Goal: Task Accomplishment & Management: Complete application form

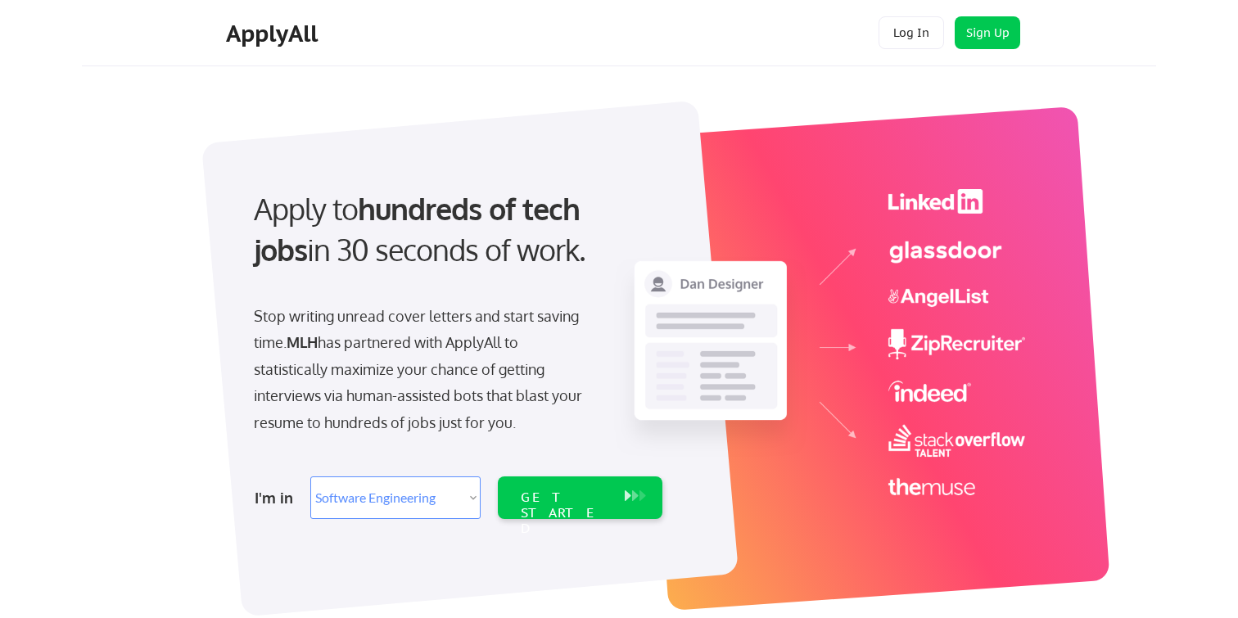
select select ""engineering""
select select ""data_science___analytics""
select select ""engineering""
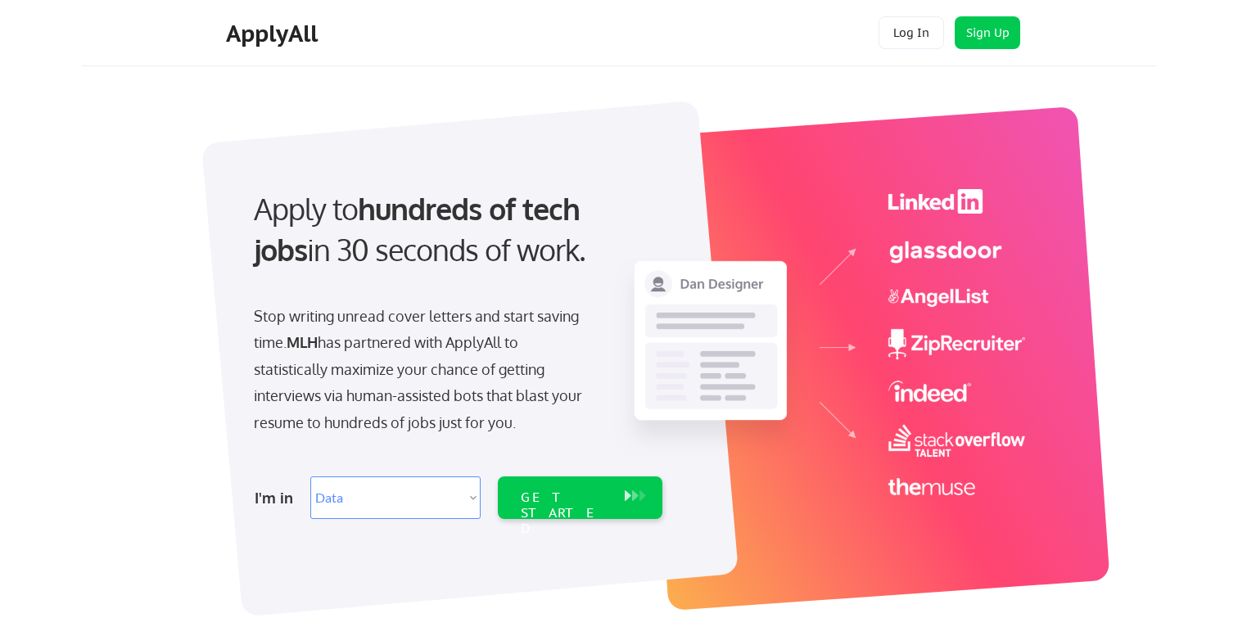
select select ""engineering""
select select ""tech_finance_biz_ops_cos""
select select ""engineering""
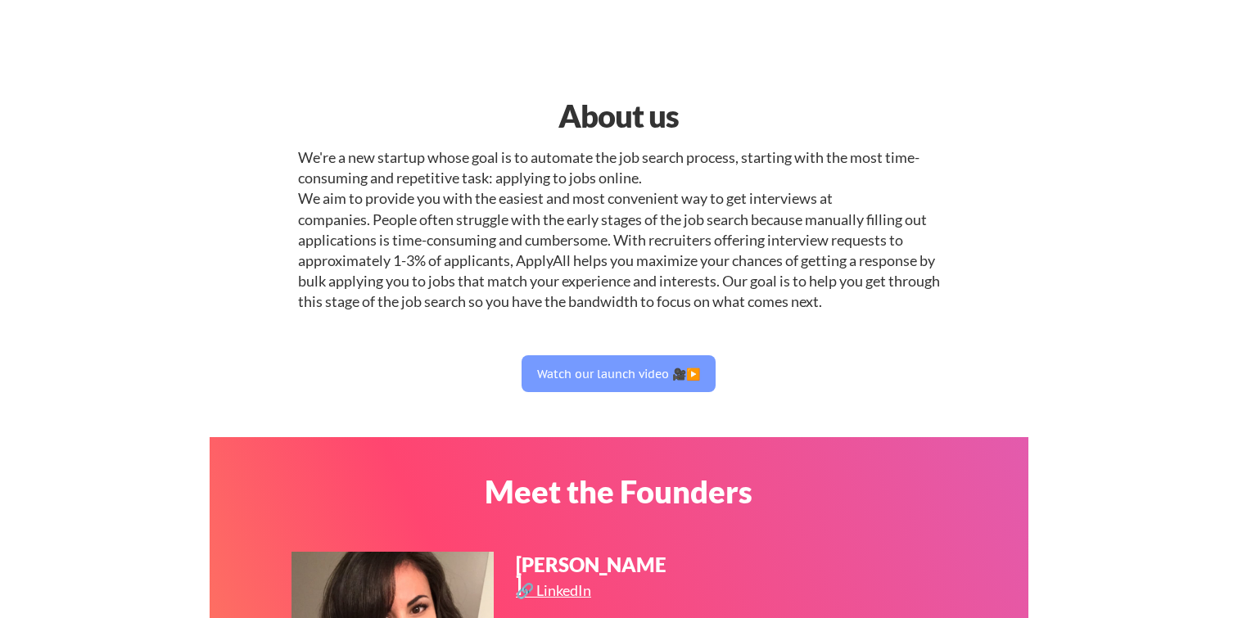
select select ""engineering""
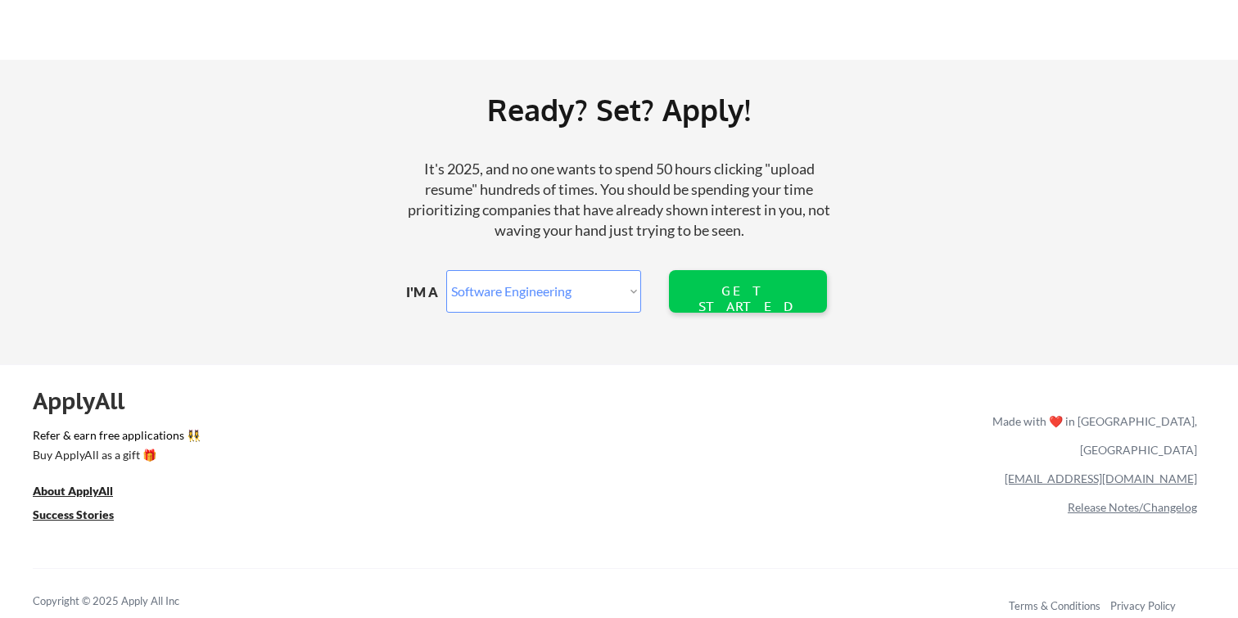
scroll to position [1914, 0]
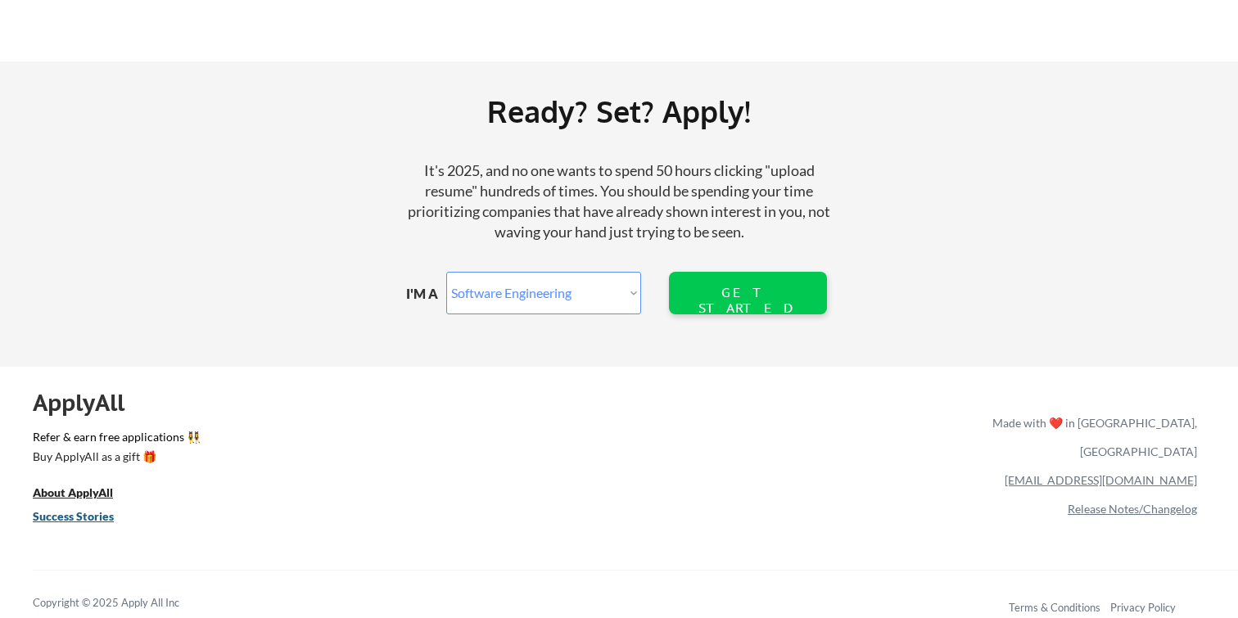
click at [87, 518] on u "Success Stories" at bounding box center [73, 516] width 81 height 14
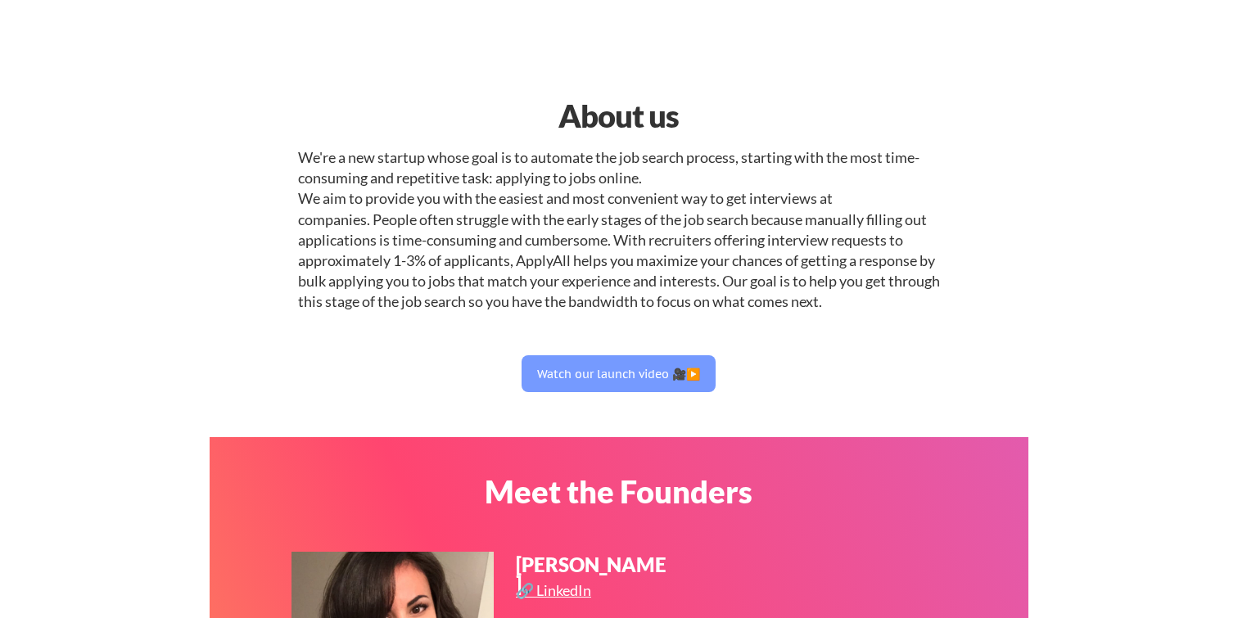
select select ""engineering""
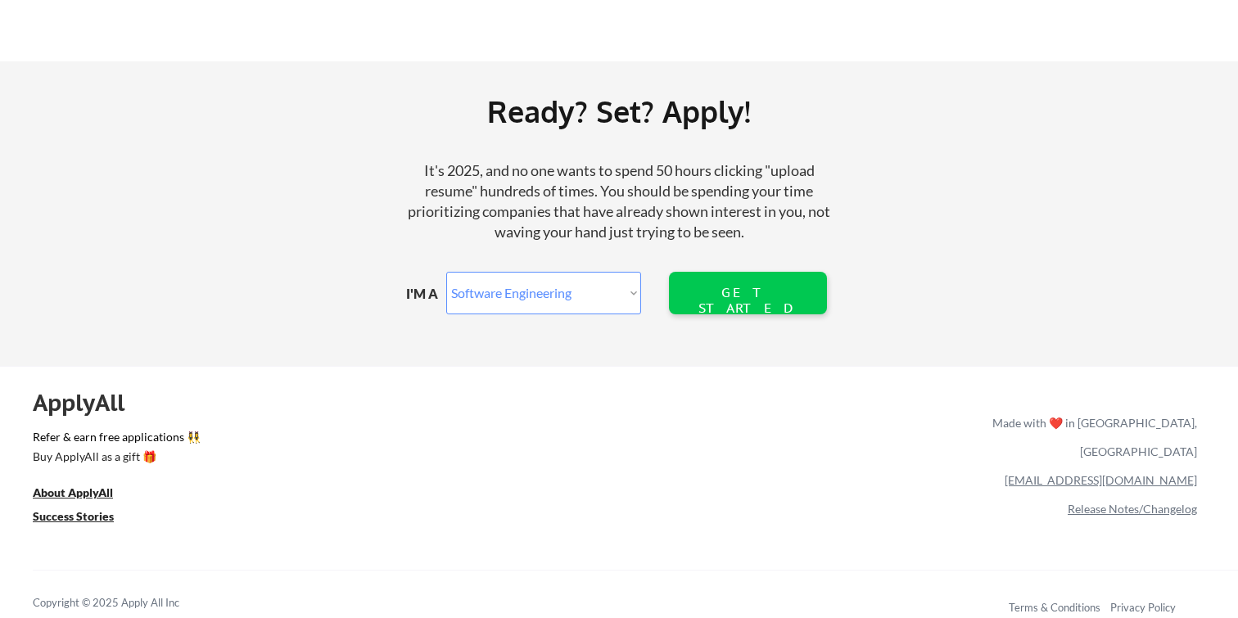
click at [89, 527] on link "Success Stories" at bounding box center [84, 518] width 103 height 20
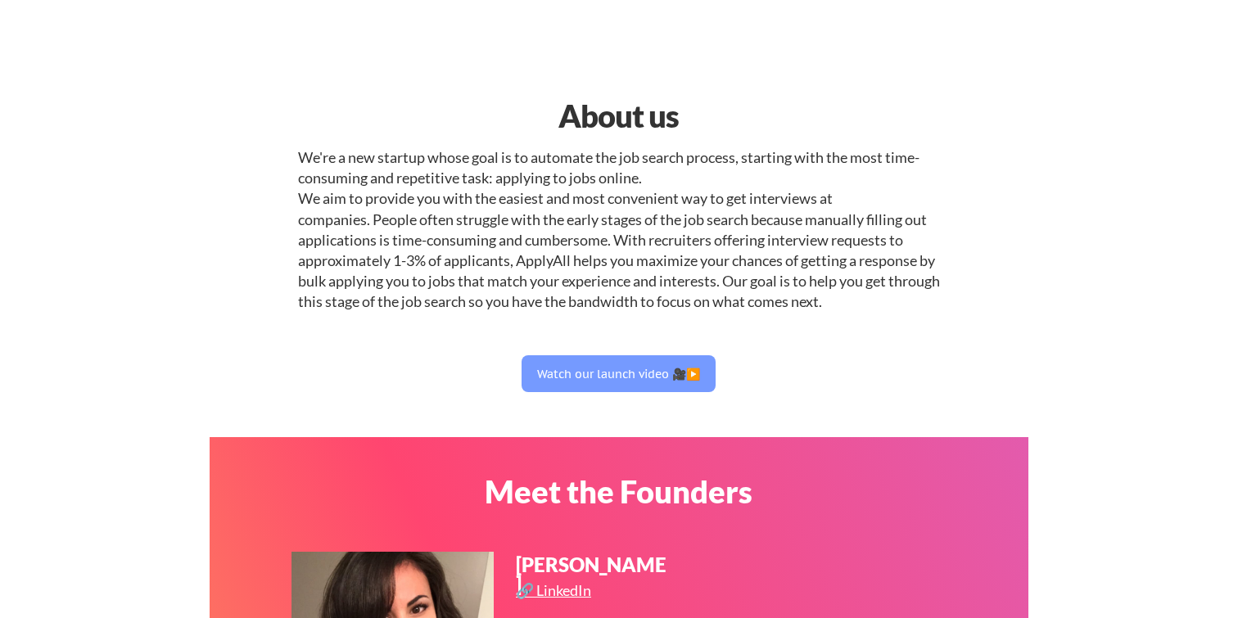
select select ""engineering""
click at [593, 377] on button "Watch our launch video 🎥▶️" at bounding box center [618, 373] width 194 height 37
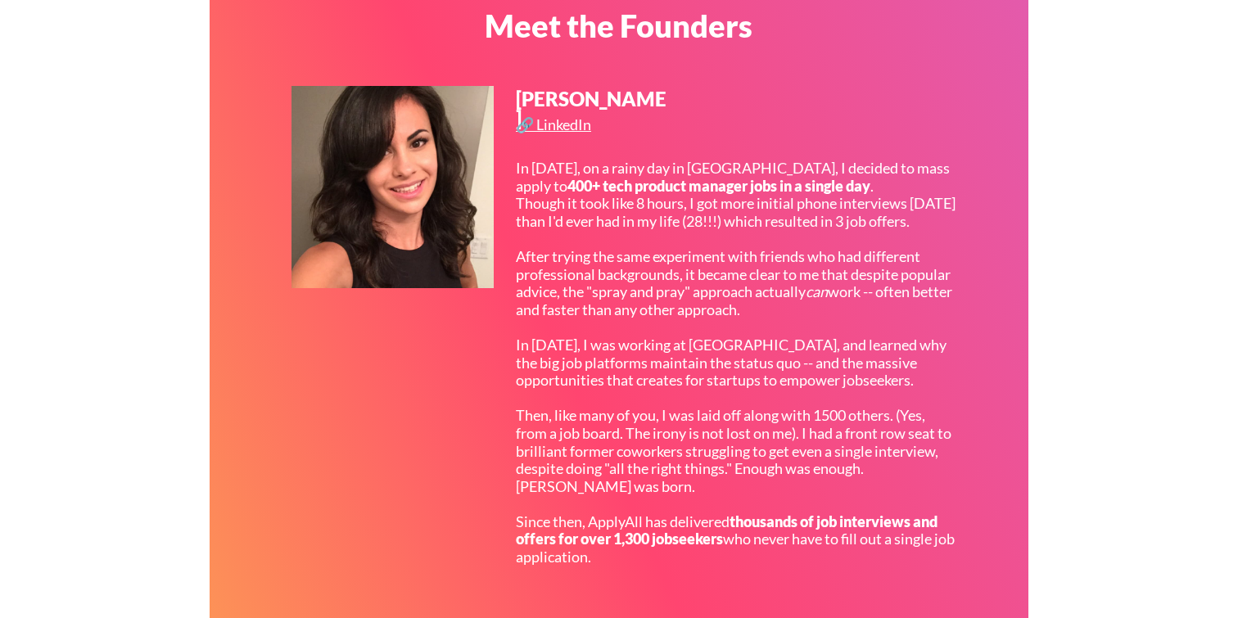
scroll to position [467, 0]
click at [549, 131] on div "🔗 LinkedIn" at bounding box center [555, 123] width 79 height 15
select select ""engineering""
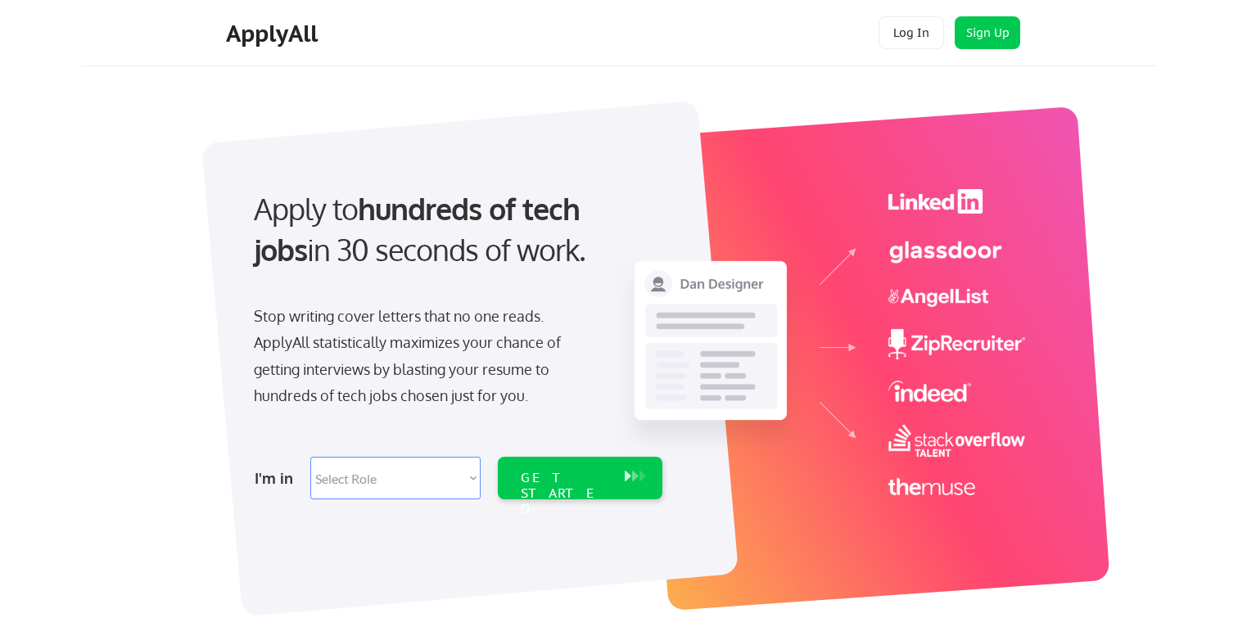
select select ""engineering""
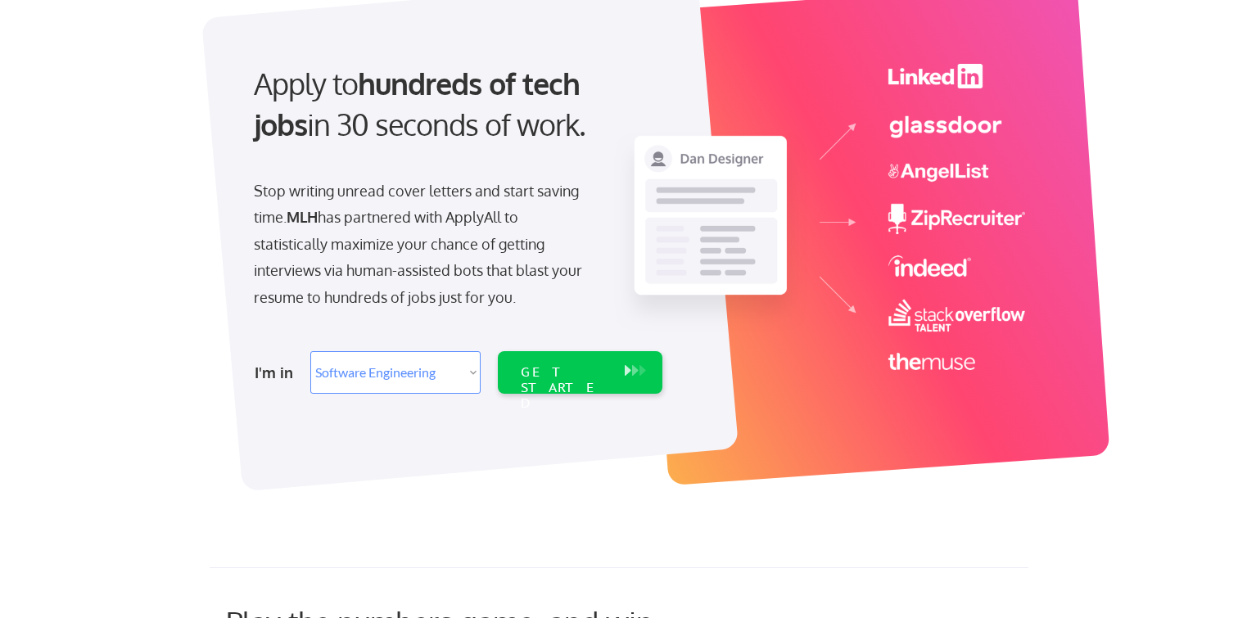
scroll to position [159, 0]
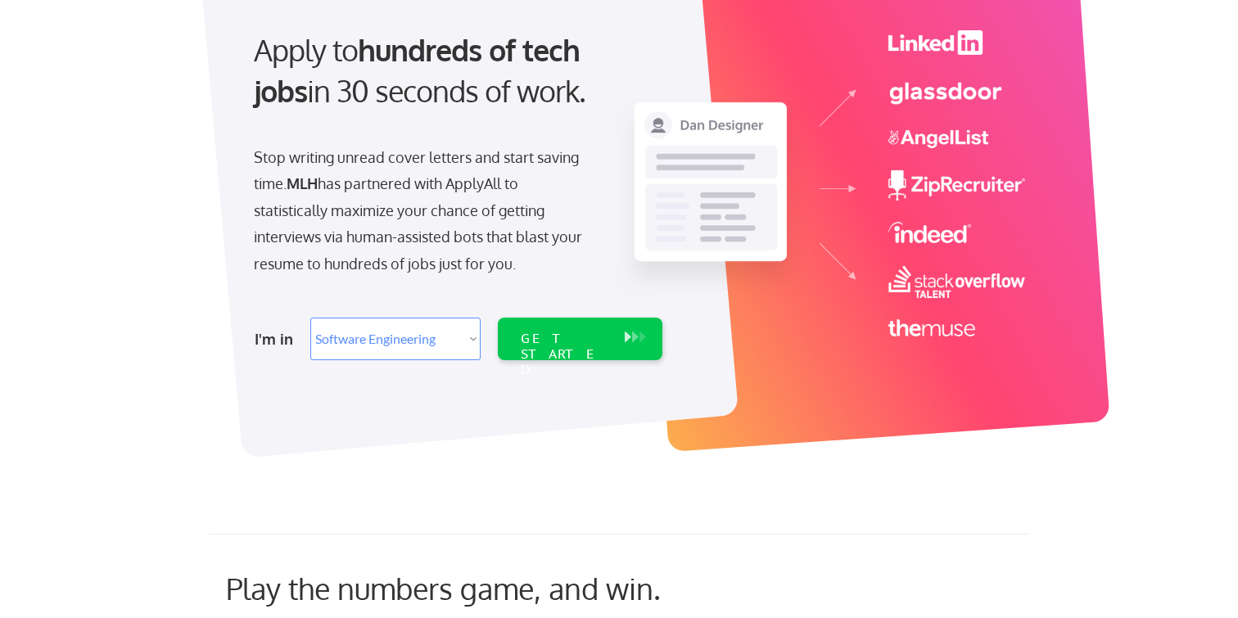
click at [451, 329] on select "Select Role Software Engineering Product Management Customer Success Sales UI/U…" at bounding box center [395, 339] width 170 height 43
select select ""data_science___analytics""
click at [310, 318] on select "Select Role Software Engineering Product Management Customer Success Sales UI/U…" at bounding box center [395, 339] width 170 height 43
select select ""data_science___analytics""
click at [403, 347] on select "Select Role Software Engineering Product Management Customer Success Sales UI/U…" at bounding box center [395, 339] width 170 height 43
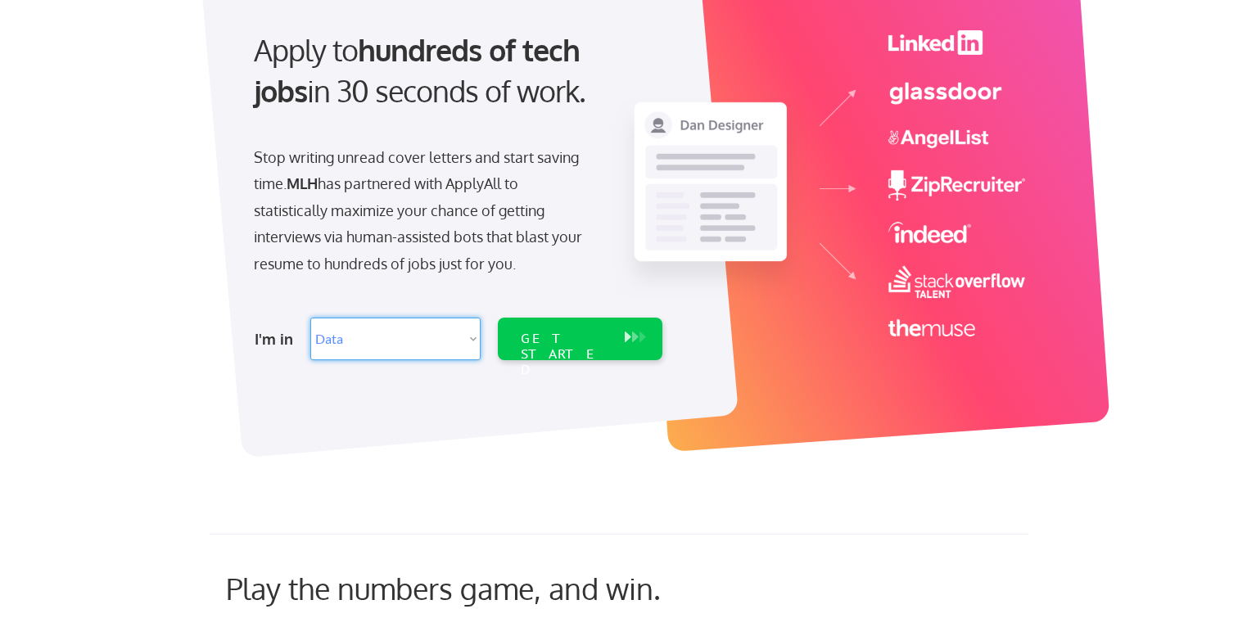
select select ""engineering""
click at [310, 318] on select "Select Role Software Engineering Product Management Customer Success Sales UI/U…" at bounding box center [395, 339] width 170 height 43
select select ""engineering""
click at [452, 359] on div "I'm in Select Role Software Engineering Product Management Customer Success Sal…" at bounding box center [457, 338] width 458 height 57
click at [446, 350] on select "Select Role Software Engineering Product Management Customer Success Sales UI/U…" at bounding box center [395, 339] width 170 height 43
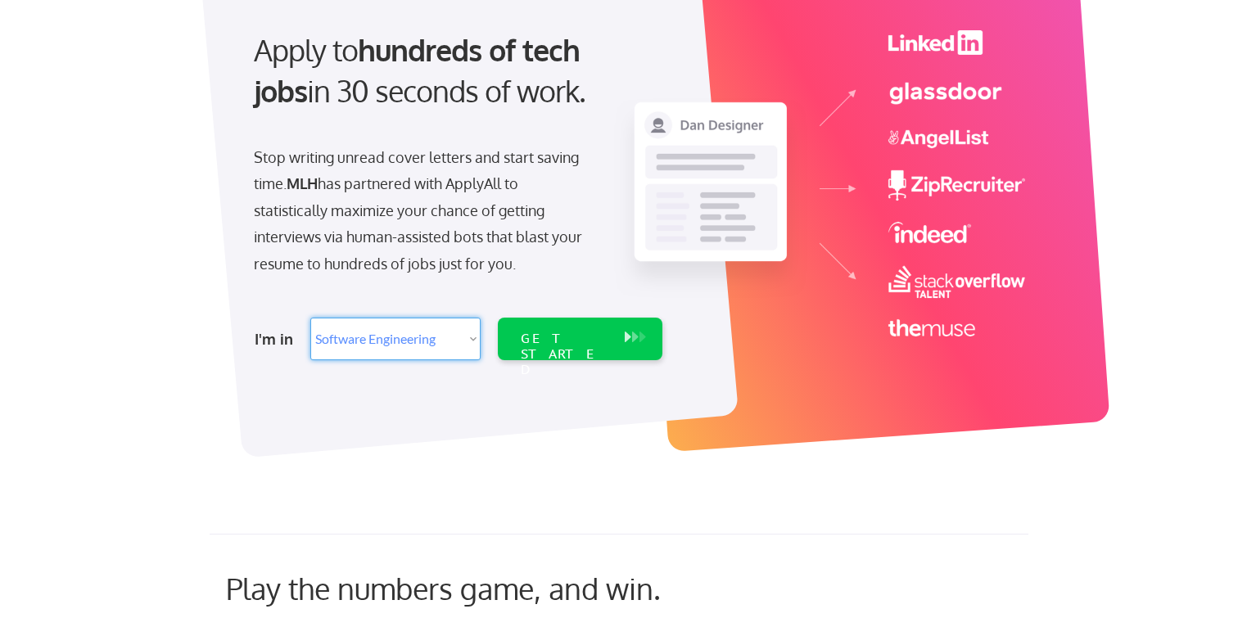
select select ""tech_finance_biz_ops_cos""
click at [310, 318] on select "Select Role Software Engineering Product Management Customer Success Sales UI/U…" at bounding box center [395, 339] width 170 height 43
select select ""tech_finance_biz_ops_cos""
click at [426, 360] on div "I'm in Select Role Software Engineering Product Management Customer Success Sal…" at bounding box center [457, 338] width 458 height 57
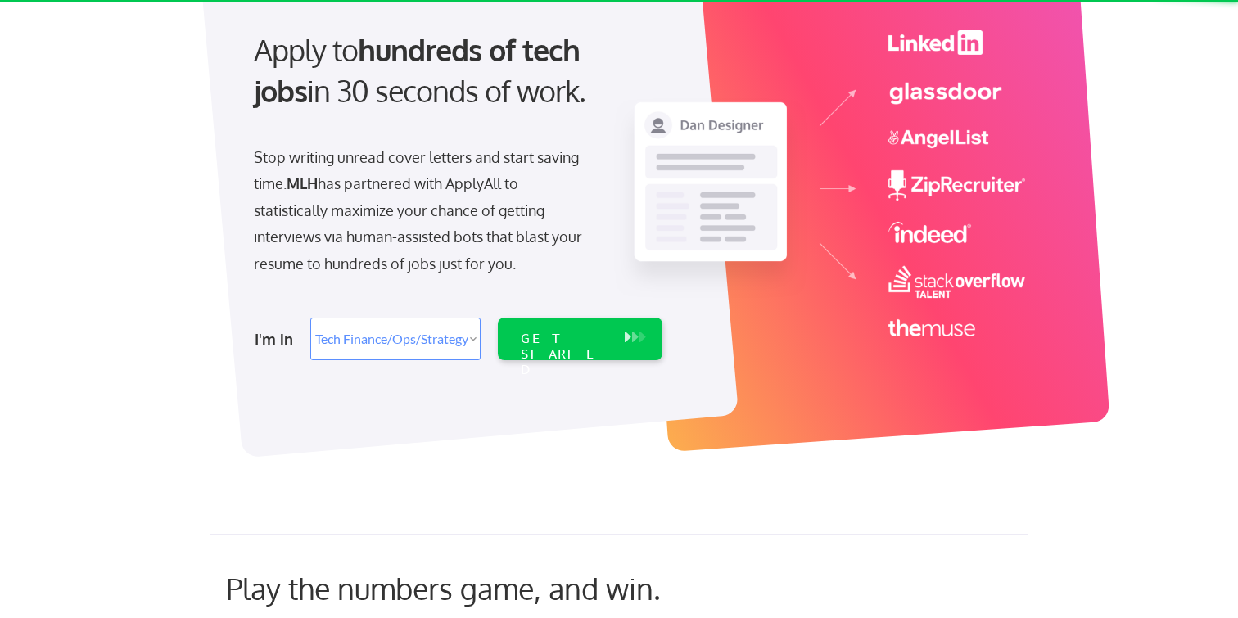
click at [425, 341] on select "Select Role Software Engineering Product Management Customer Success Sales UI/U…" at bounding box center [395, 339] width 170 height 43
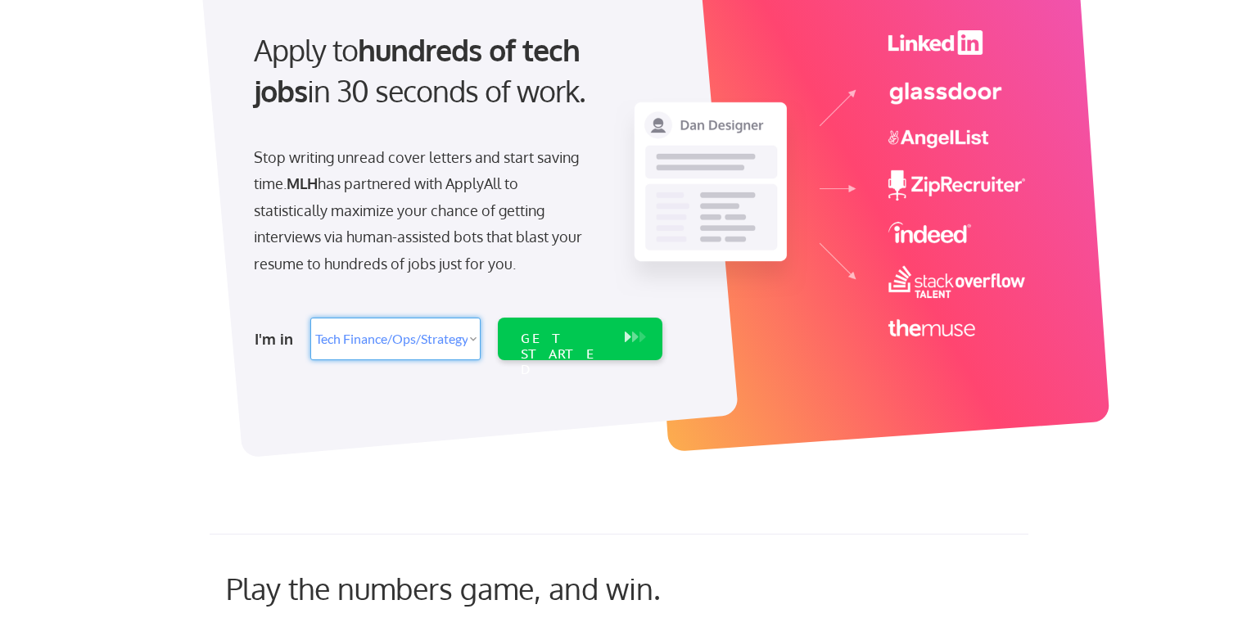
select select ""engineering""
click at [310, 318] on select "Select Role Software Engineering Product Management Customer Success Sales UI/U…" at bounding box center [395, 339] width 170 height 43
select select ""engineering""
click at [541, 310] on div "I'm in Select Role Software Engineering Product Management Customer Success Sal…" at bounding box center [457, 338] width 458 height 57
click at [553, 336] on div "GET STARTED" at bounding box center [565, 354] width 88 height 47
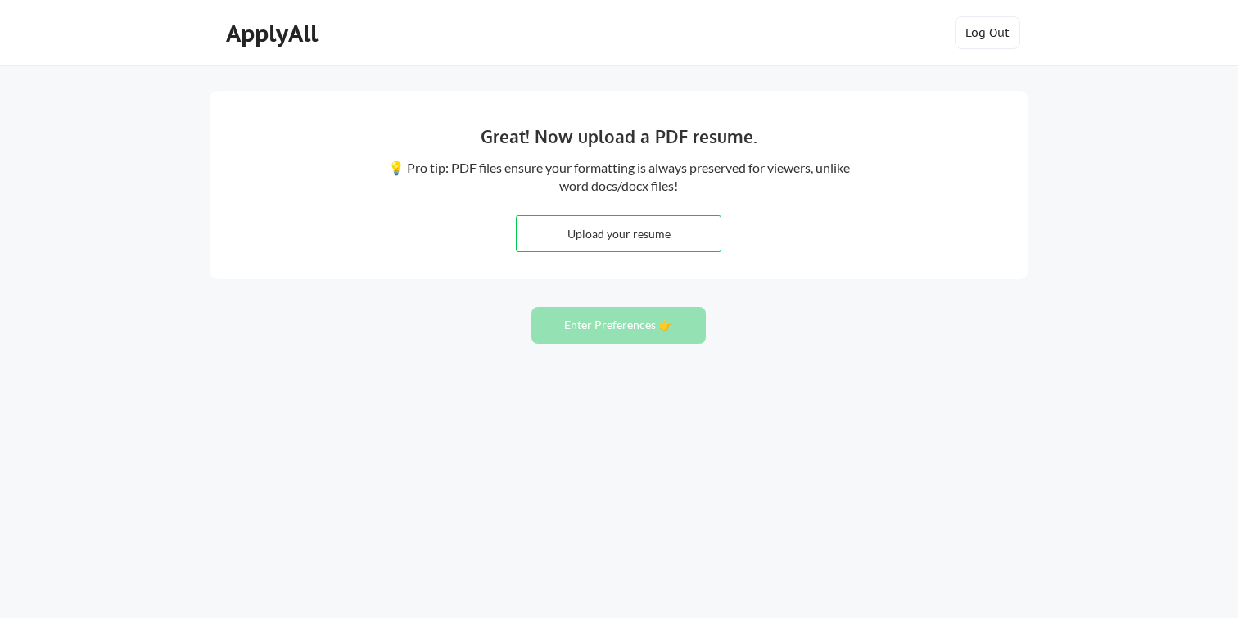
click at [690, 240] on input "file" at bounding box center [619, 233] width 204 height 35
type input "C:\fakepath\nsp_resume_2025 (4).pdf"
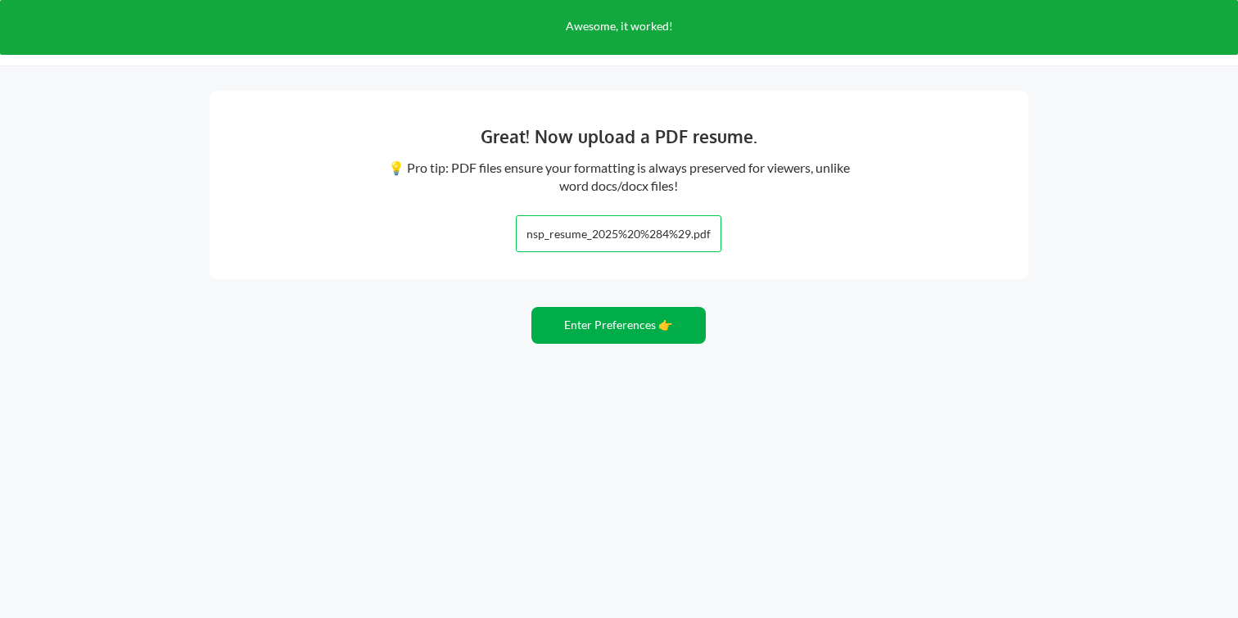
click at [678, 325] on button "Enter Preferences 👉" at bounding box center [618, 325] width 174 height 37
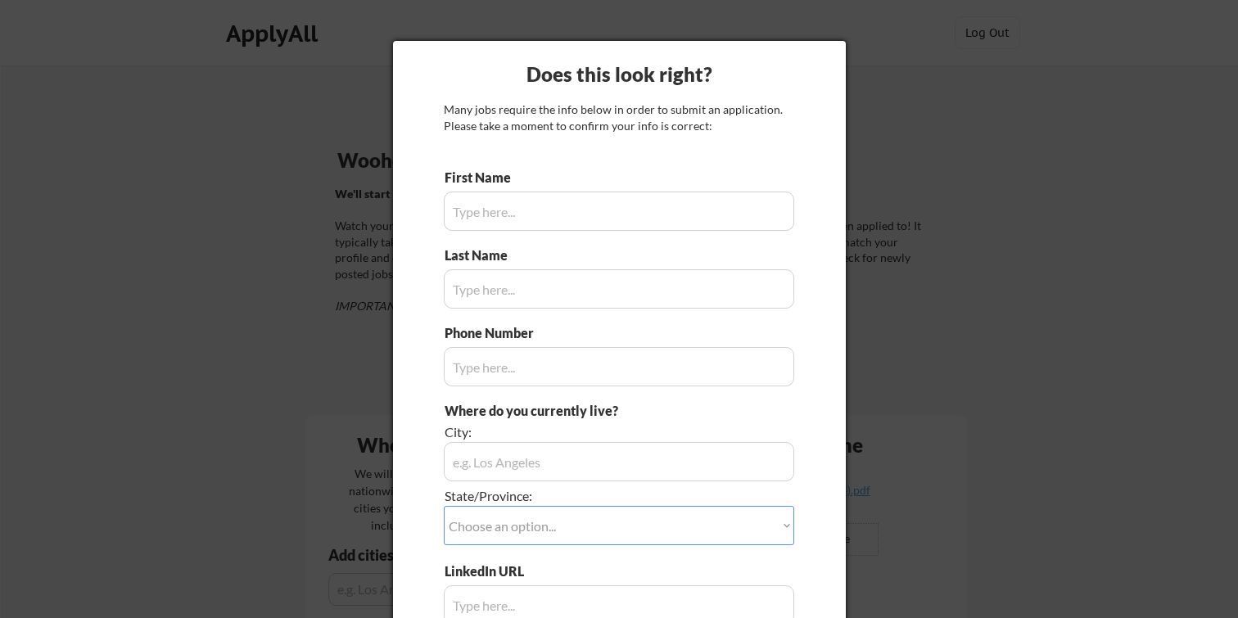
type input "Priyadarshan"
type input "Narayanasamy"
type input "240-854-2083"
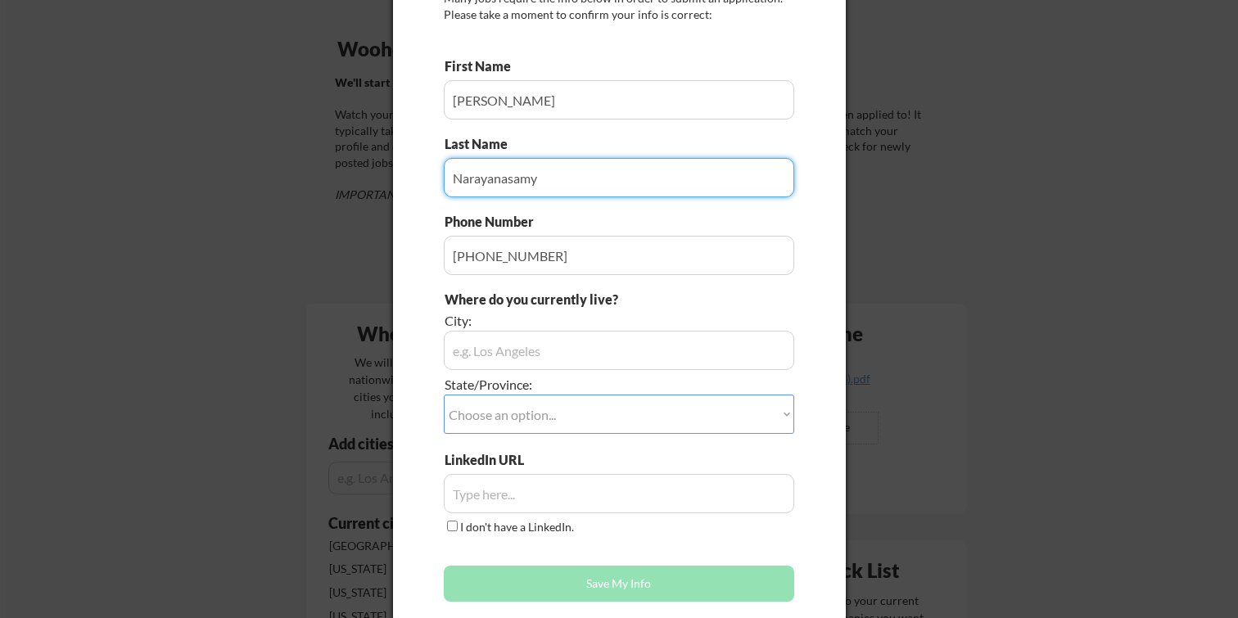
scroll to position [223, 0]
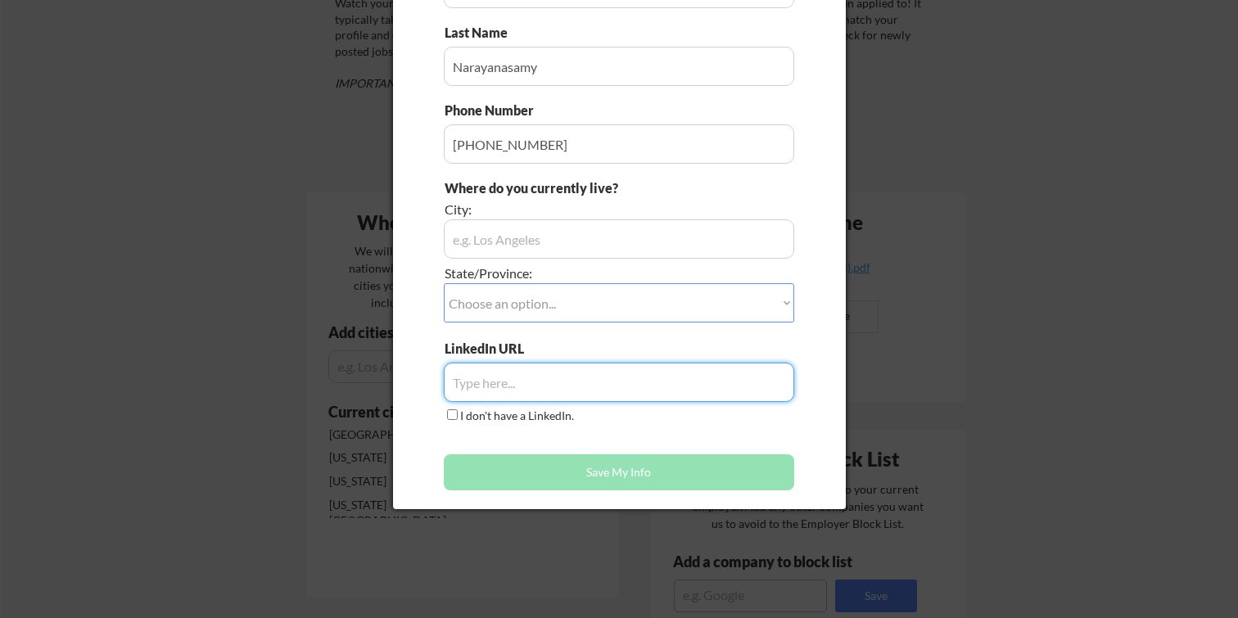
click at [536, 389] on input "input" at bounding box center [619, 382] width 350 height 39
paste input "https://www.linkedin.com/in/nspd/"
type input "[URL][DOMAIN_NAME]"
click at [541, 314] on select "Choose an option... Other/Not Applicable [US_STATE] [US_STATE] [GEOGRAPHIC_DATA…" at bounding box center [619, 302] width 350 height 39
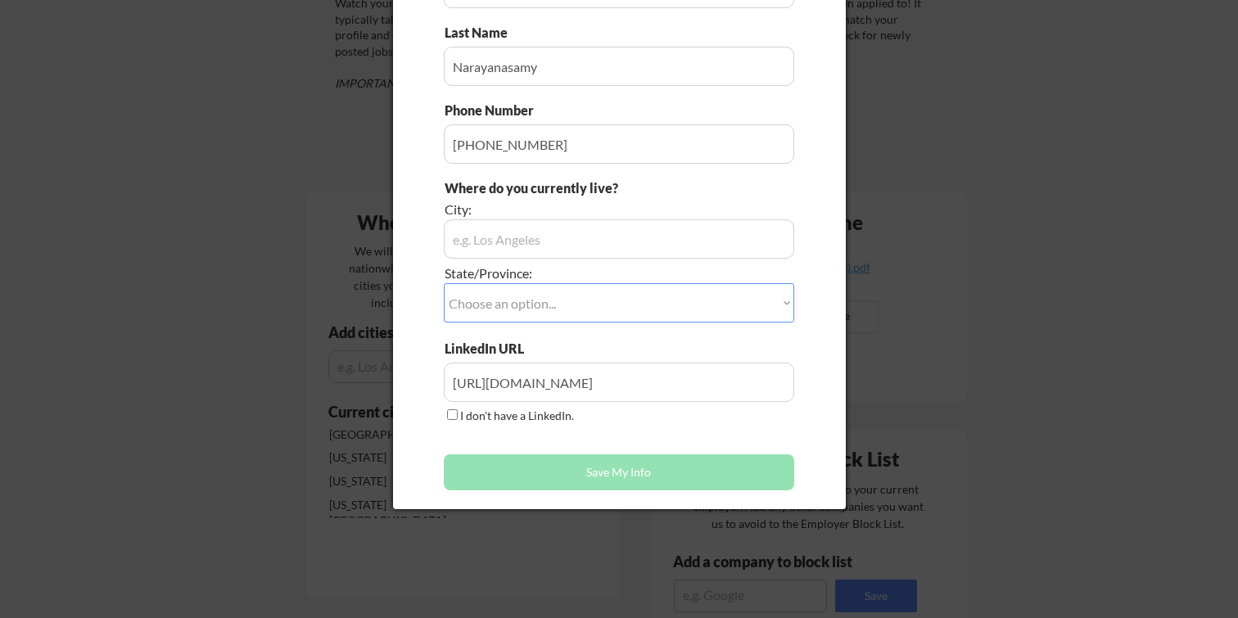
type input "College Park, Maryland"
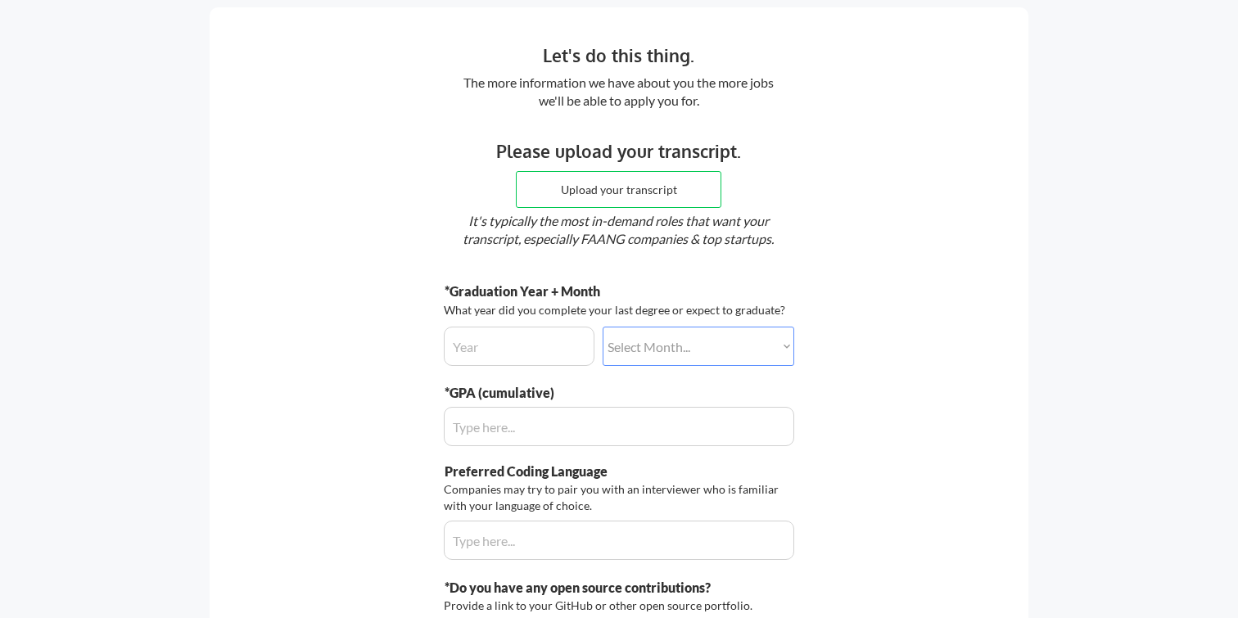
scroll to position [84, 0]
click at [636, 210] on div "Please upload your transcript. Upload your transcript It's typically the most i…" at bounding box center [618, 195] width 498 height 114
click at [635, 201] on input "file" at bounding box center [619, 188] width 204 height 35
type input "C:\fakepath\Testudo - Unofficial Transcript.pdf"
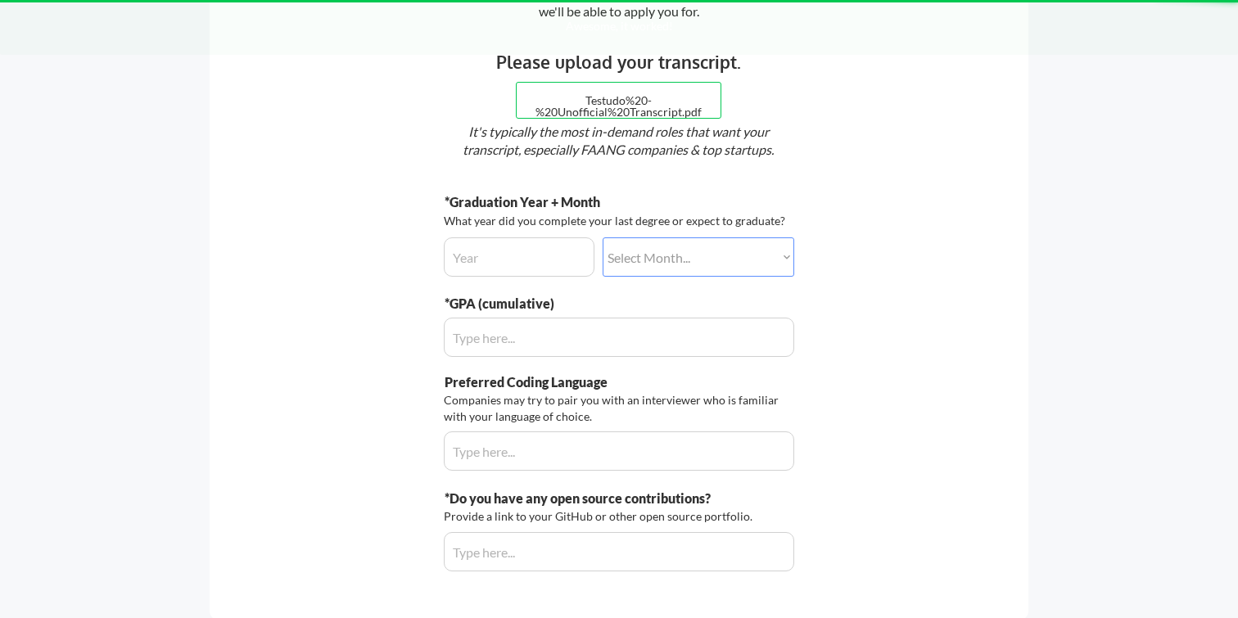
scroll to position [183, 0]
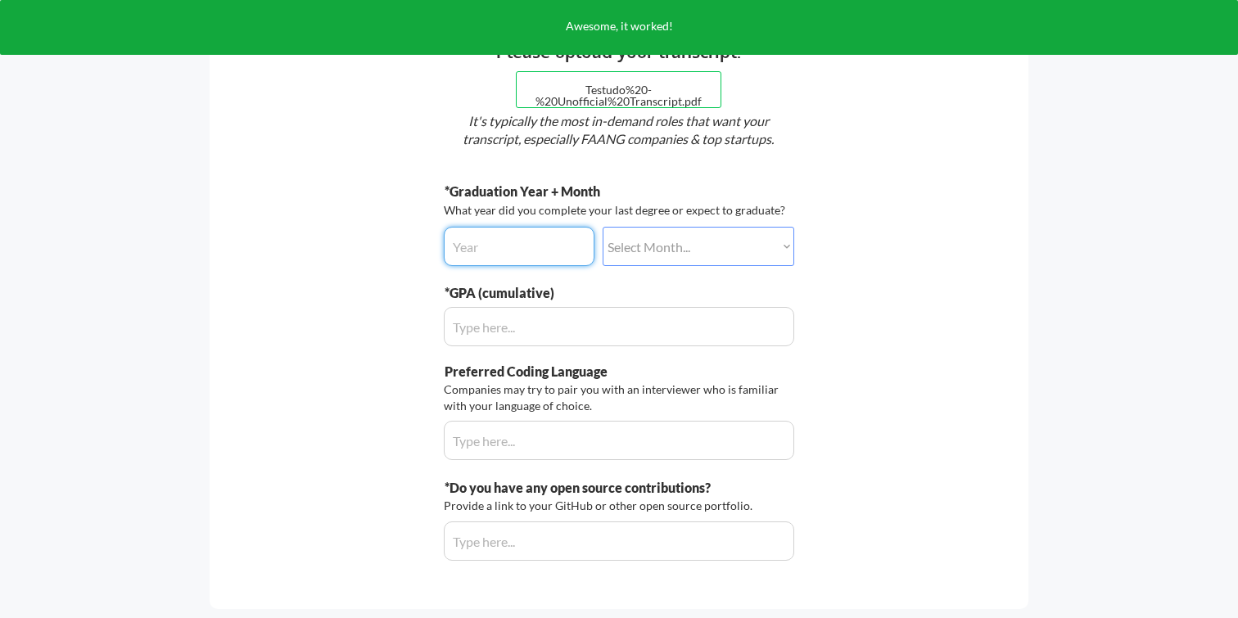
click at [581, 253] on input "input" at bounding box center [519, 246] width 151 height 39
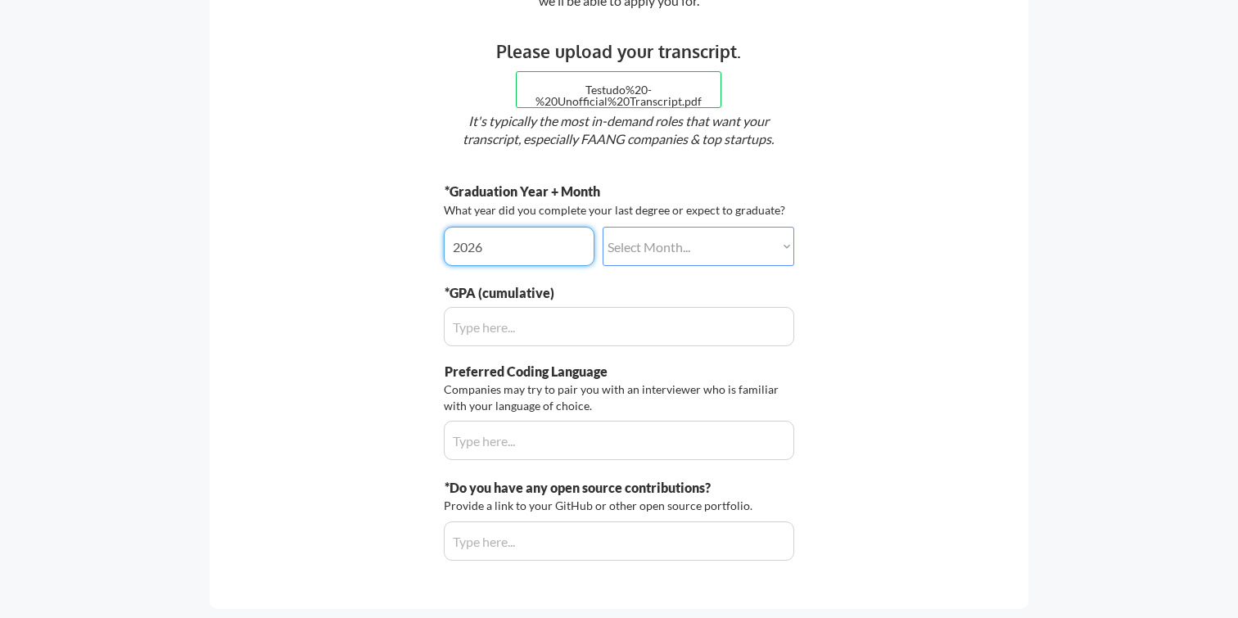
type input "2026"
click at [641, 247] on select "Select Month... January February March April May June July August September Oct…" at bounding box center [698, 246] width 192 height 39
select select ""december""
click at [602, 227] on select "Select Month... January February March April May June July August September Oct…" at bounding box center [698, 246] width 192 height 39
click at [652, 327] on input "input" at bounding box center [619, 326] width 350 height 39
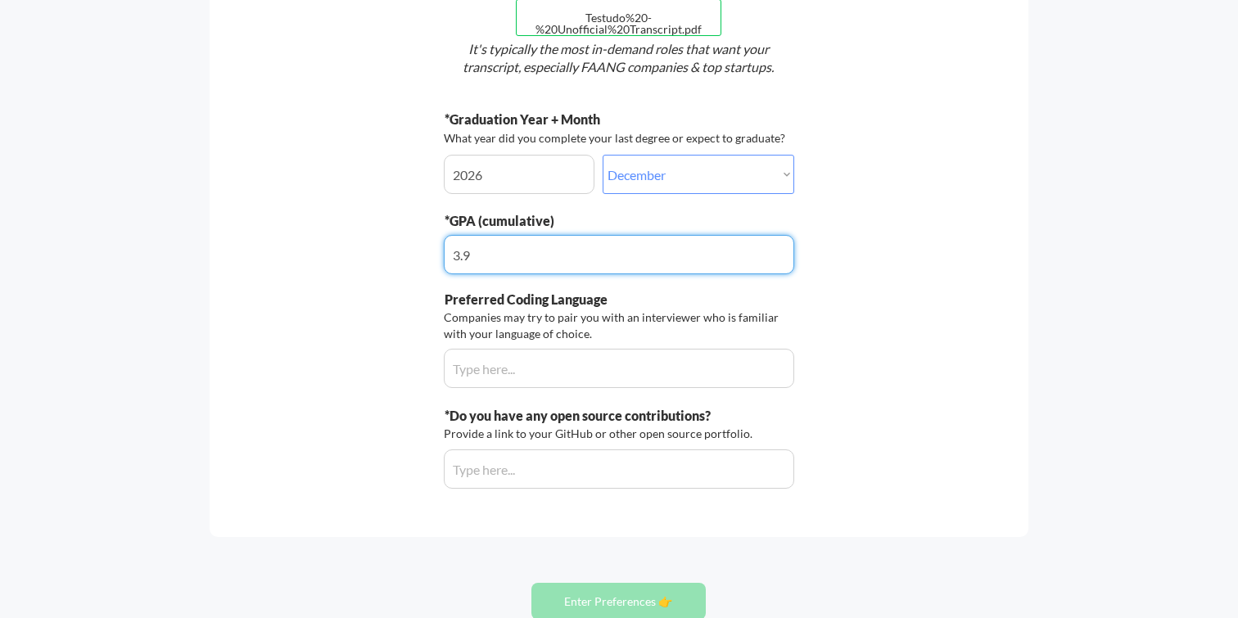
scroll to position [262, 0]
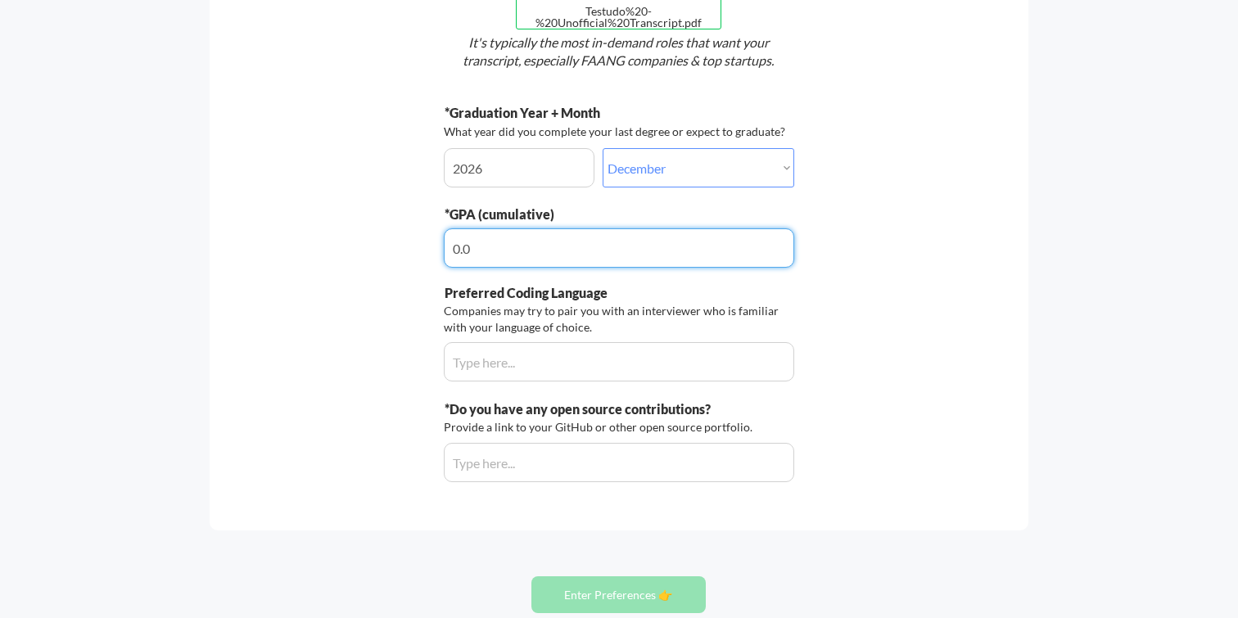
click at [482, 250] on input "input" at bounding box center [619, 247] width 350 height 39
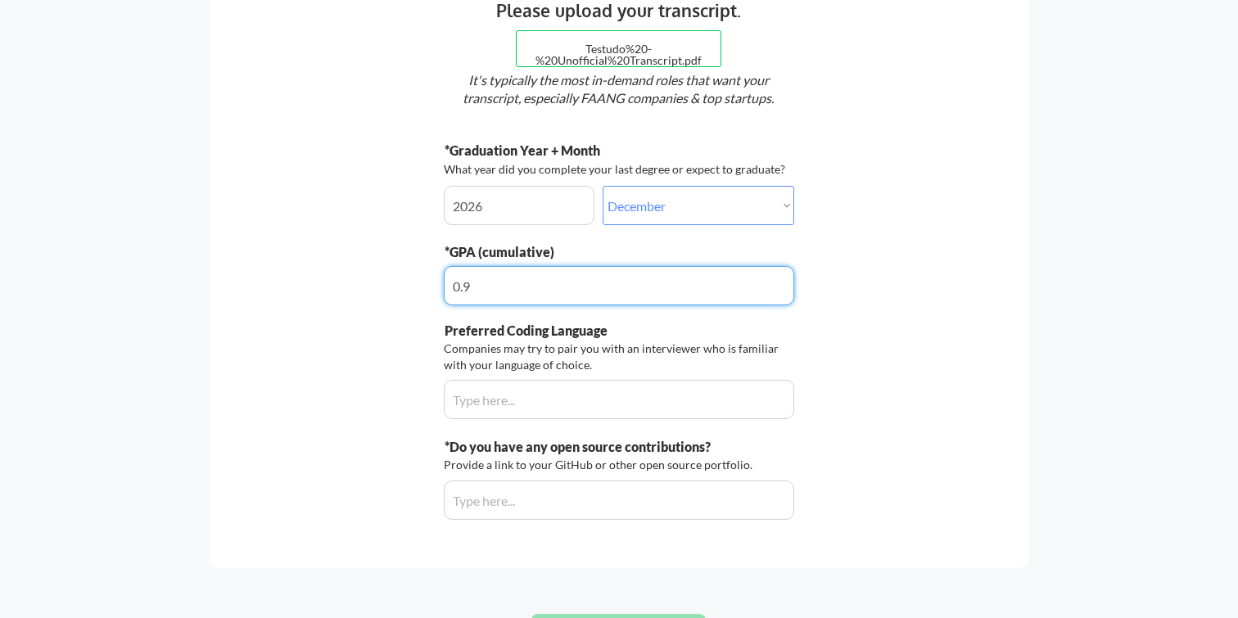
scroll to position [212, 0]
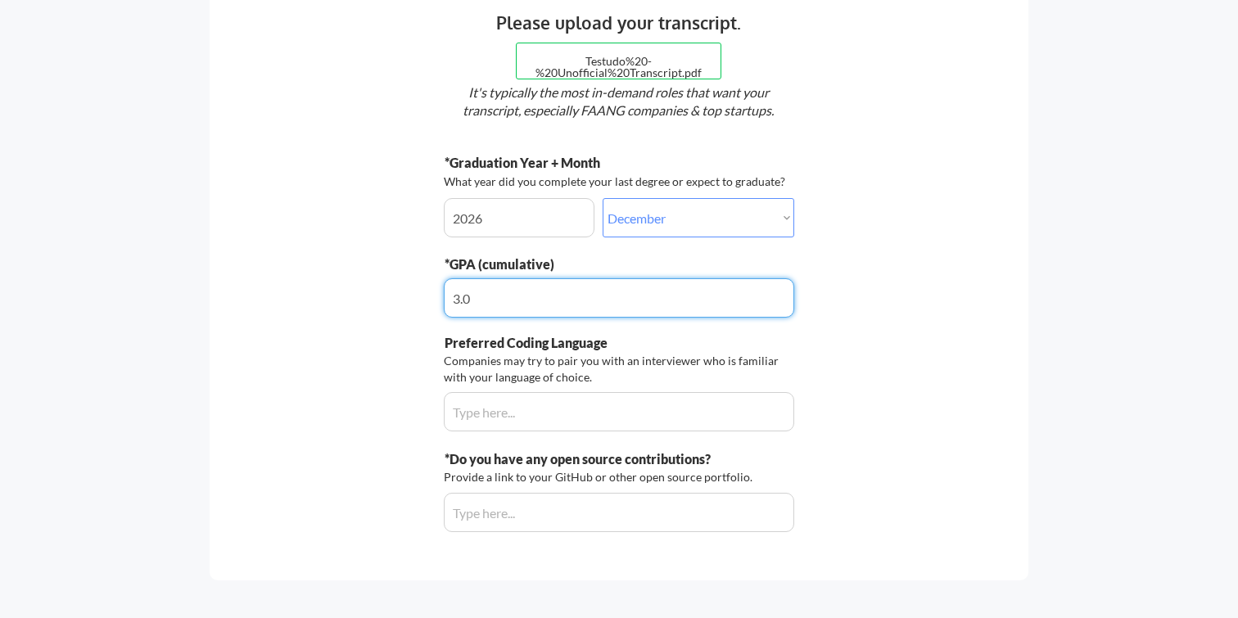
type input "3.9"
click at [490, 395] on input "input" at bounding box center [619, 411] width 350 height 39
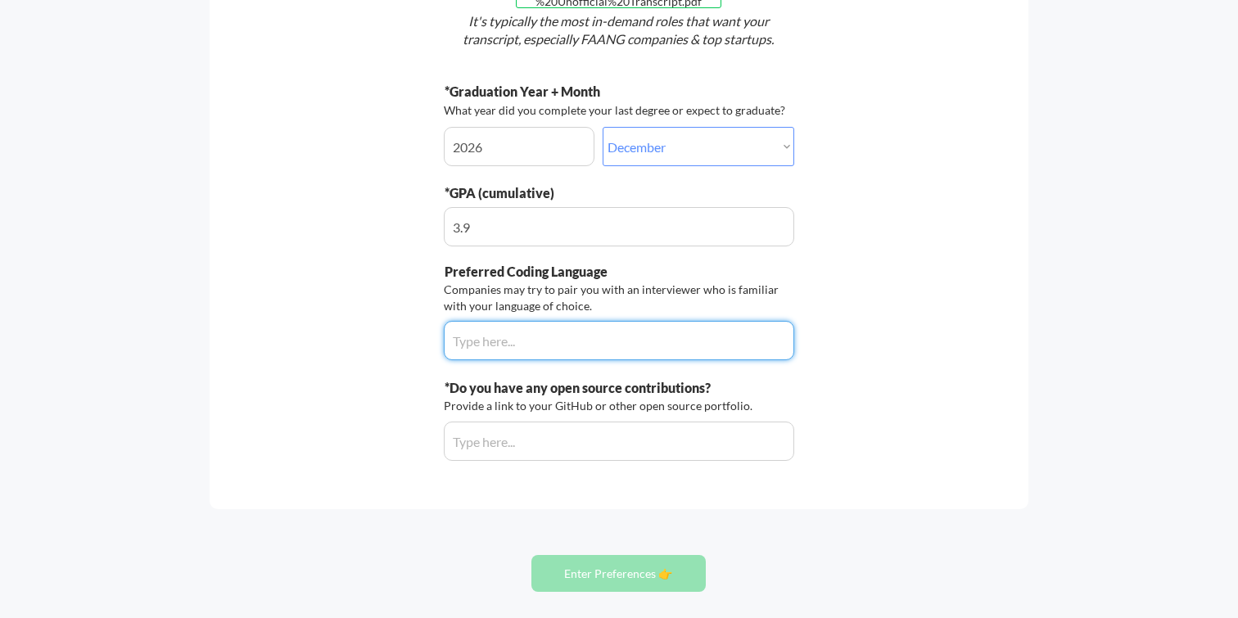
scroll to position [286, 0]
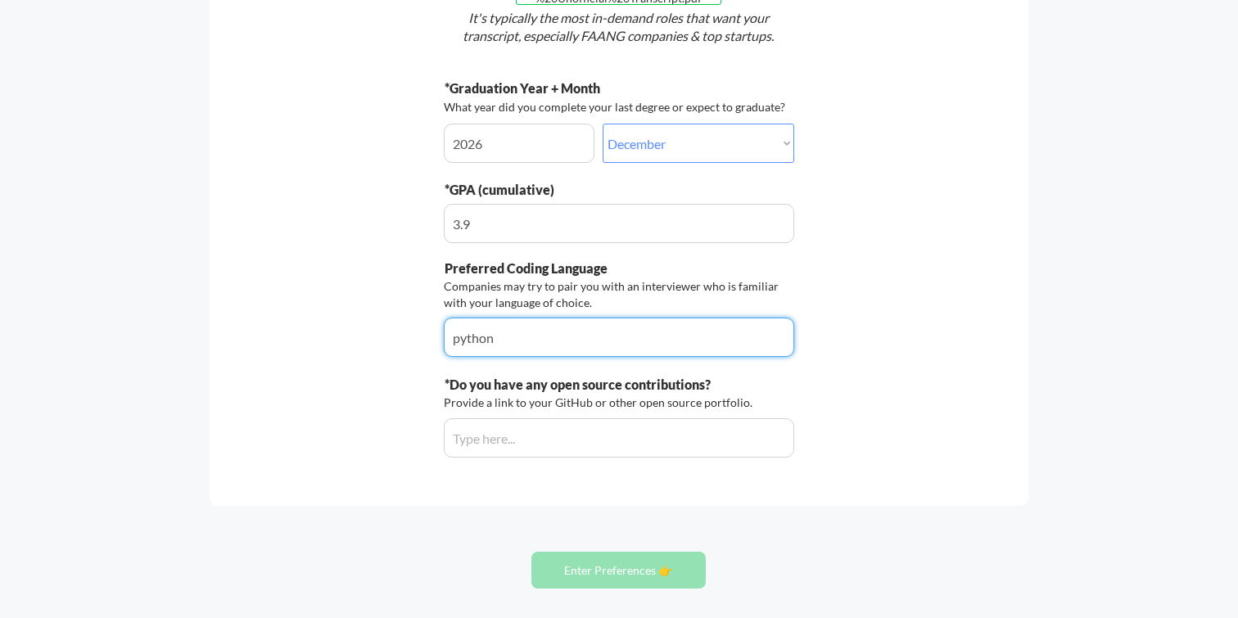
type input "python"
click at [751, 205] on input "input" at bounding box center [619, 223] width 350 height 39
click at [783, 265] on div "Preferred Coding Language Companies may try to pair you with an interviewer who…" at bounding box center [619, 309] width 350 height 100
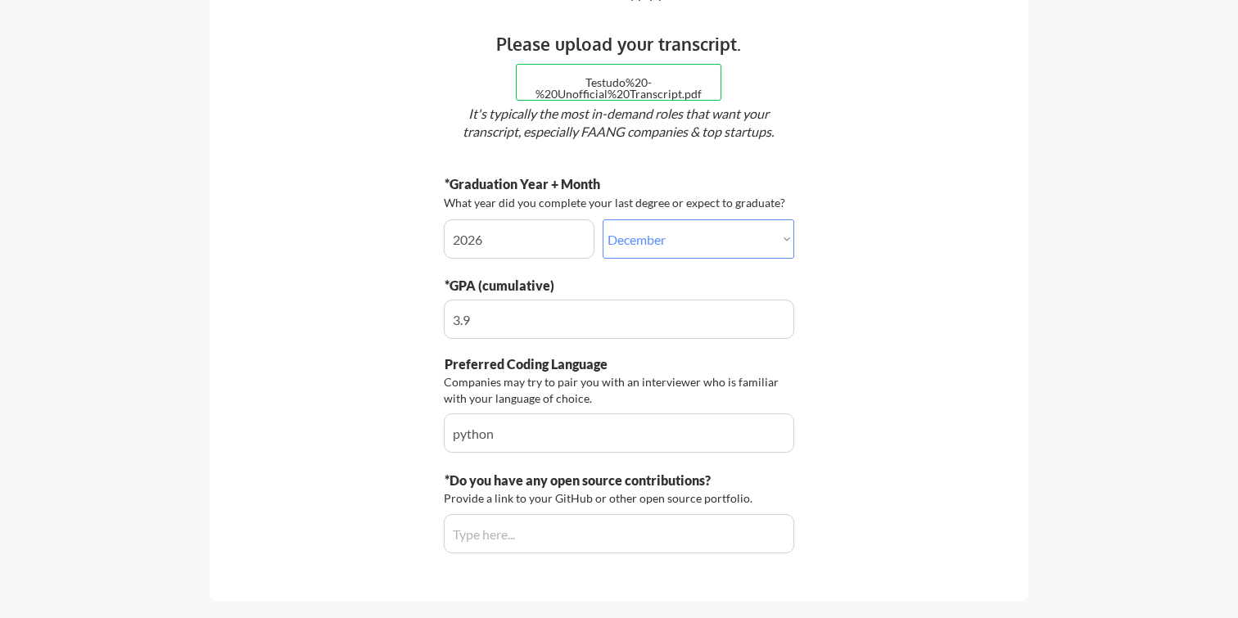
scroll to position [364, 0]
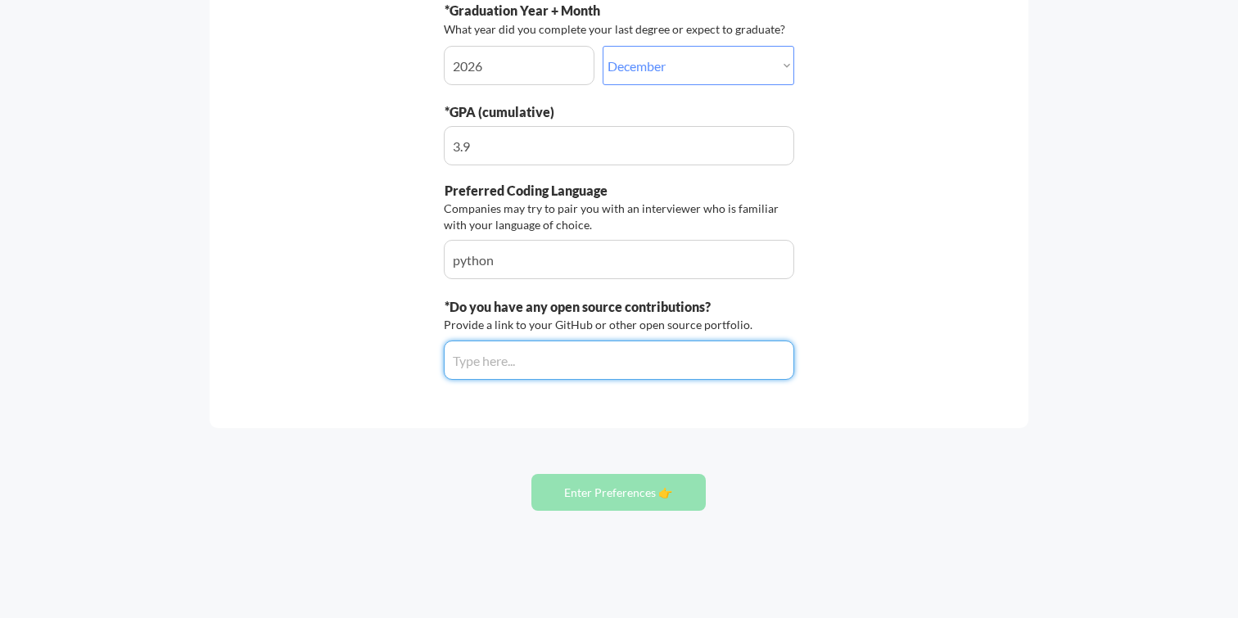
click at [699, 367] on input "input" at bounding box center [619, 360] width 350 height 39
paste input "https://devpost.com/nspriyadarshan"
type input "https://devpost.com/nspriyadarshan"
click at [594, 410] on div "Let's do this thing. The more information we have about you the more jobs we'll…" at bounding box center [619, 77] width 819 height 701
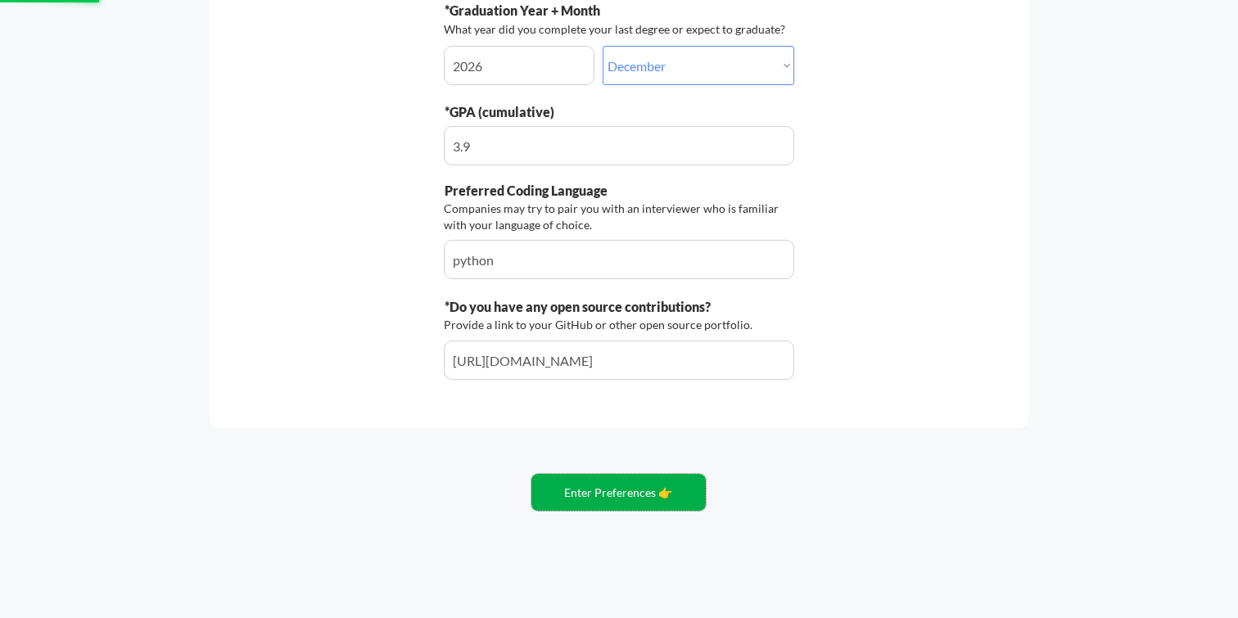
click at [616, 491] on button "Enter Preferences 👉" at bounding box center [618, 492] width 174 height 37
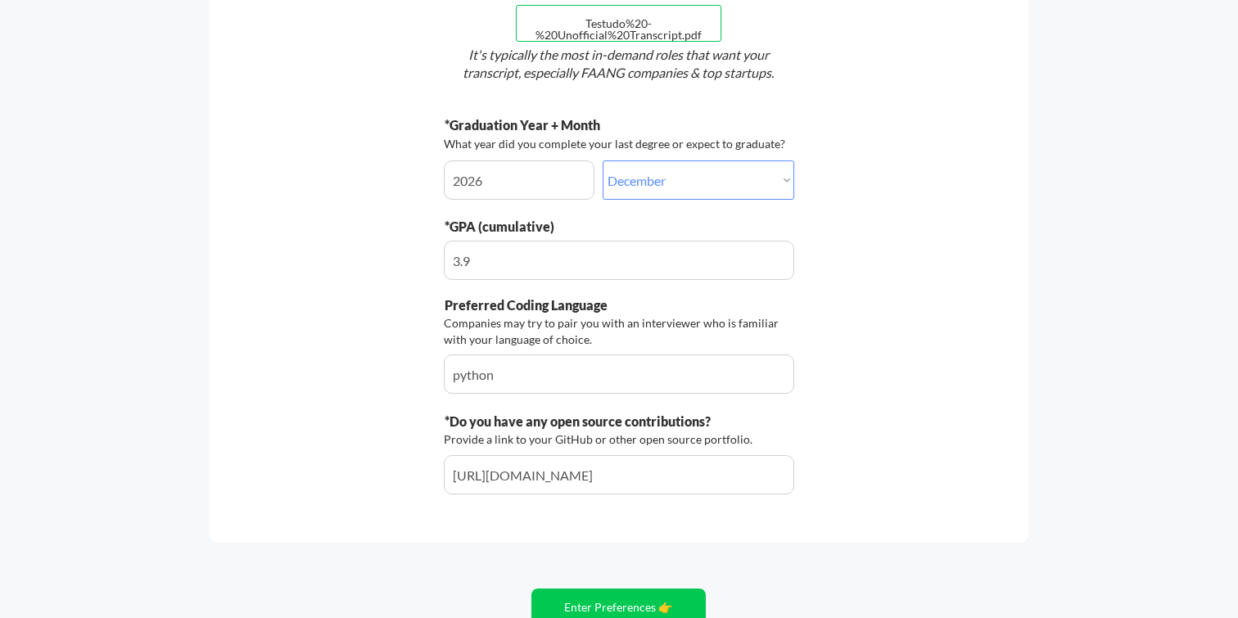
scroll to position [239, 0]
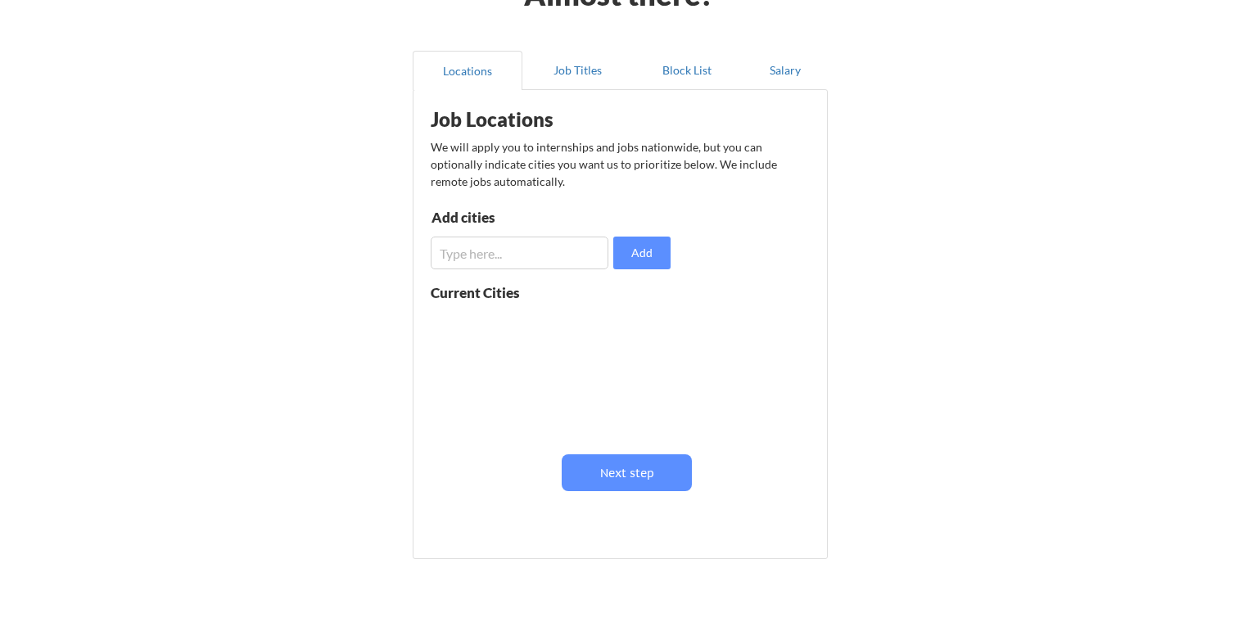
scroll to position [115, 0]
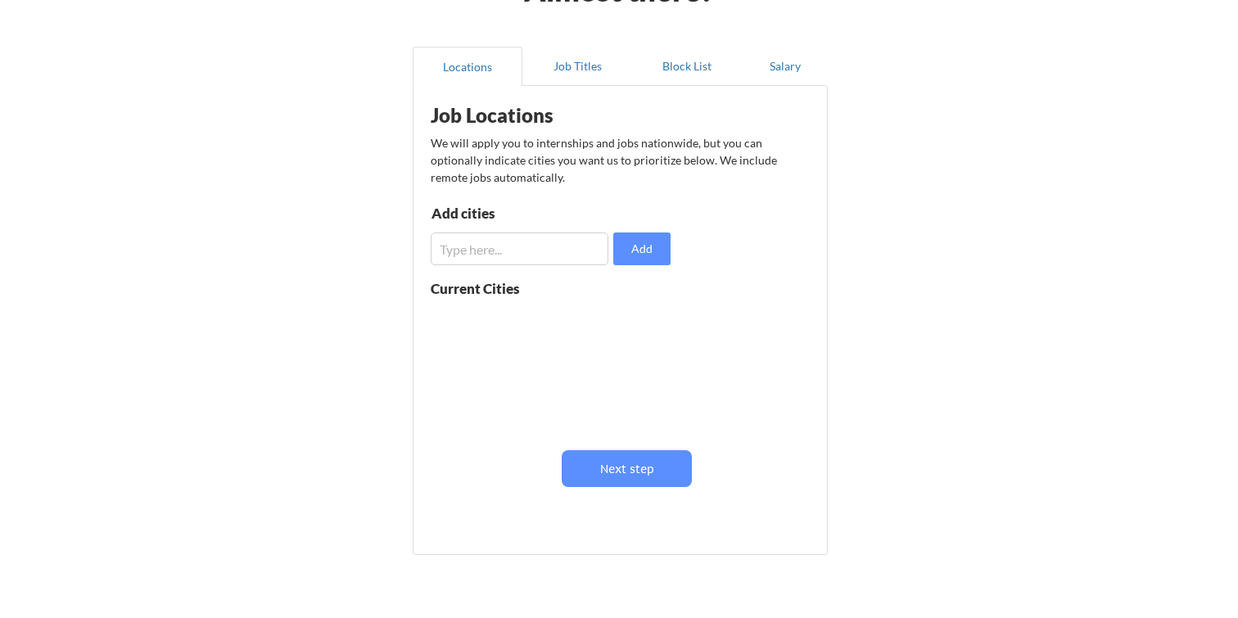
click at [647, 359] on div "Current Cities" at bounding box center [551, 363] width 240 height 163
click at [572, 258] on input "input" at bounding box center [520, 248] width 178 height 33
type input "D"
type input "[US_STATE][GEOGRAPHIC_DATA]"
click at [640, 262] on button "Add" at bounding box center [641, 248] width 57 height 33
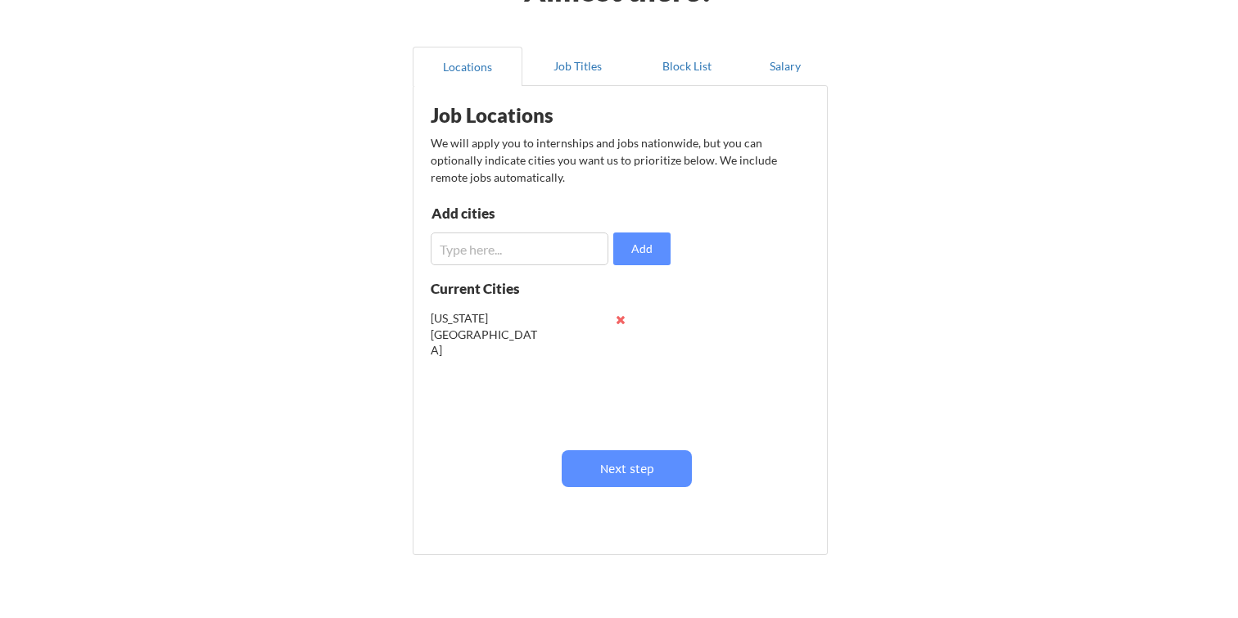
click at [622, 320] on button at bounding box center [620, 320] width 12 height 12
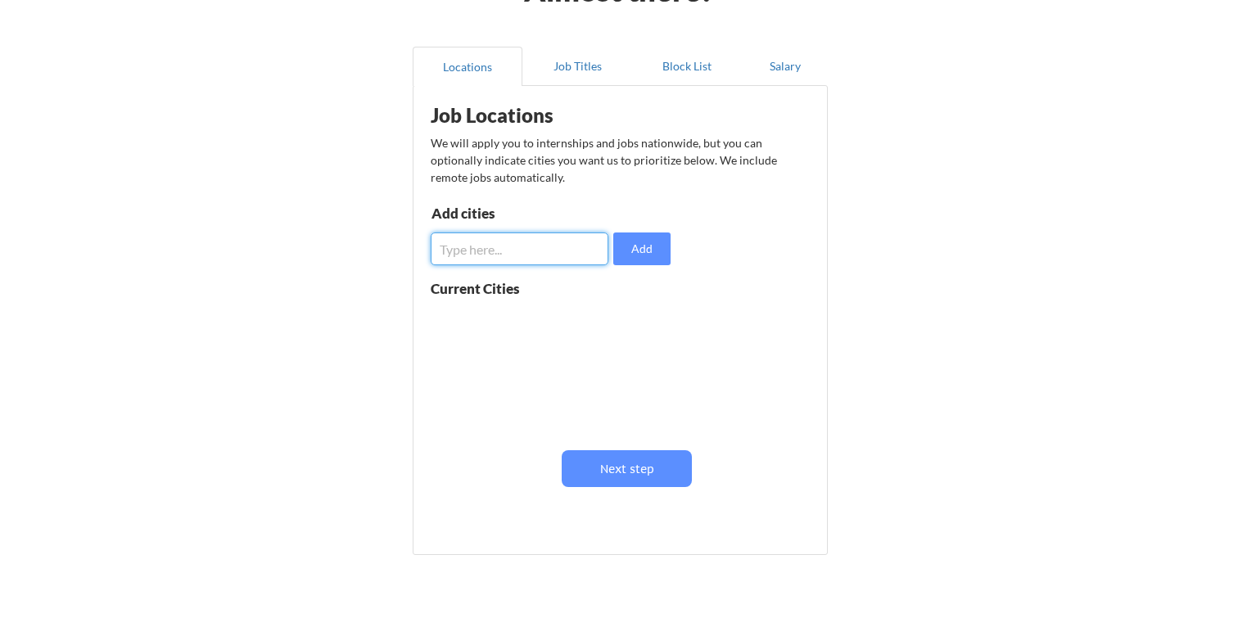
click at [539, 234] on input "input" at bounding box center [520, 248] width 178 height 33
type input "[US_STATE][GEOGRAPHIC_DATA]"
click at [625, 246] on button "Add" at bounding box center [641, 248] width 57 height 33
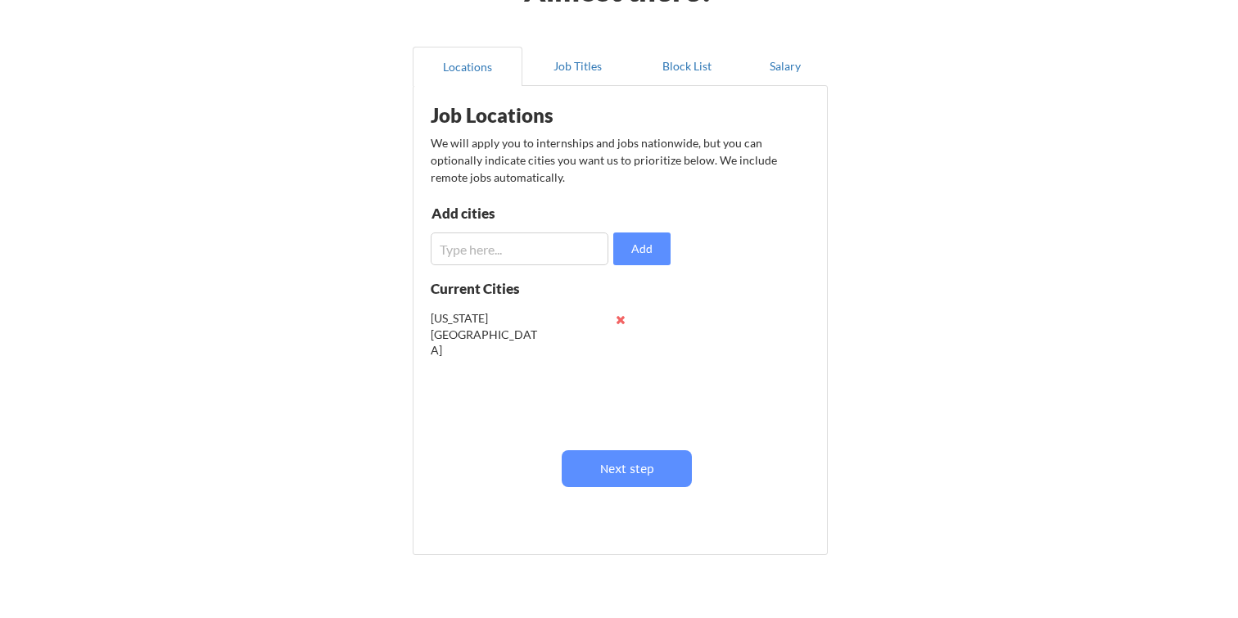
click at [572, 250] on input "input" at bounding box center [520, 248] width 178 height 33
type input "[US_STATE]"
click at [572, 250] on input "input" at bounding box center [520, 248] width 178 height 33
type input "[GEOGRAPHIC_DATA]"
click at [553, 237] on input "input" at bounding box center [520, 248] width 178 height 33
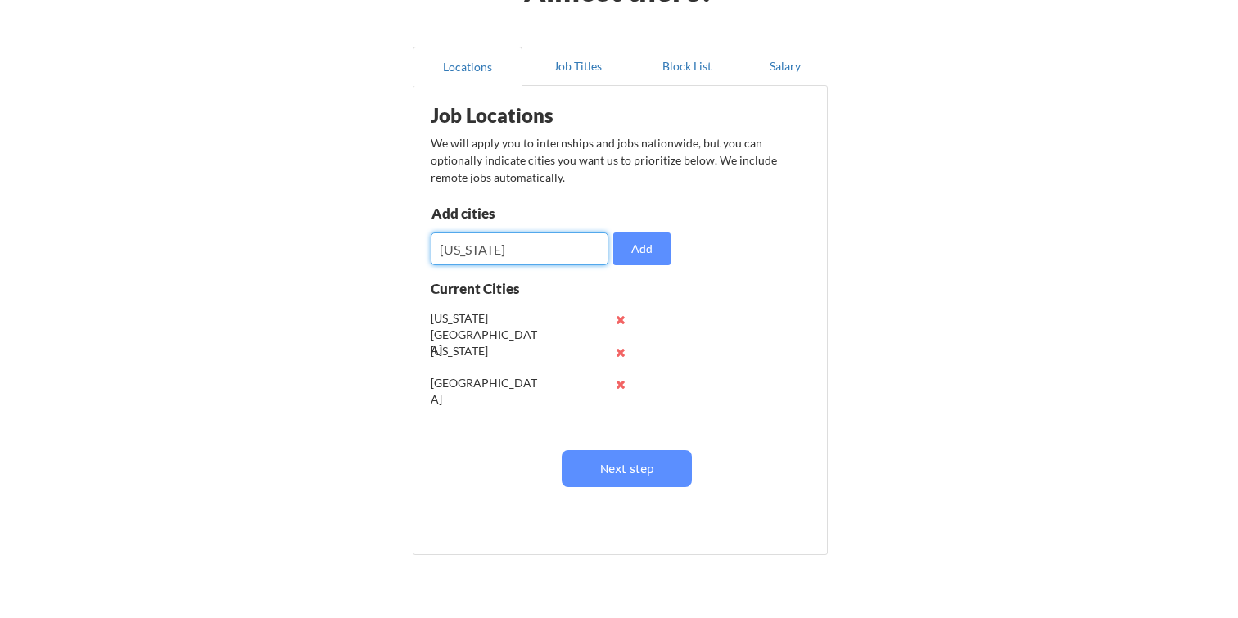
type input "[US_STATE]"
click at [548, 265] on div "Job Locations We will apply you to internships and jobs nationwide, but you can…" at bounding box center [624, 314] width 404 height 440
click at [546, 262] on input "input" at bounding box center [520, 248] width 178 height 33
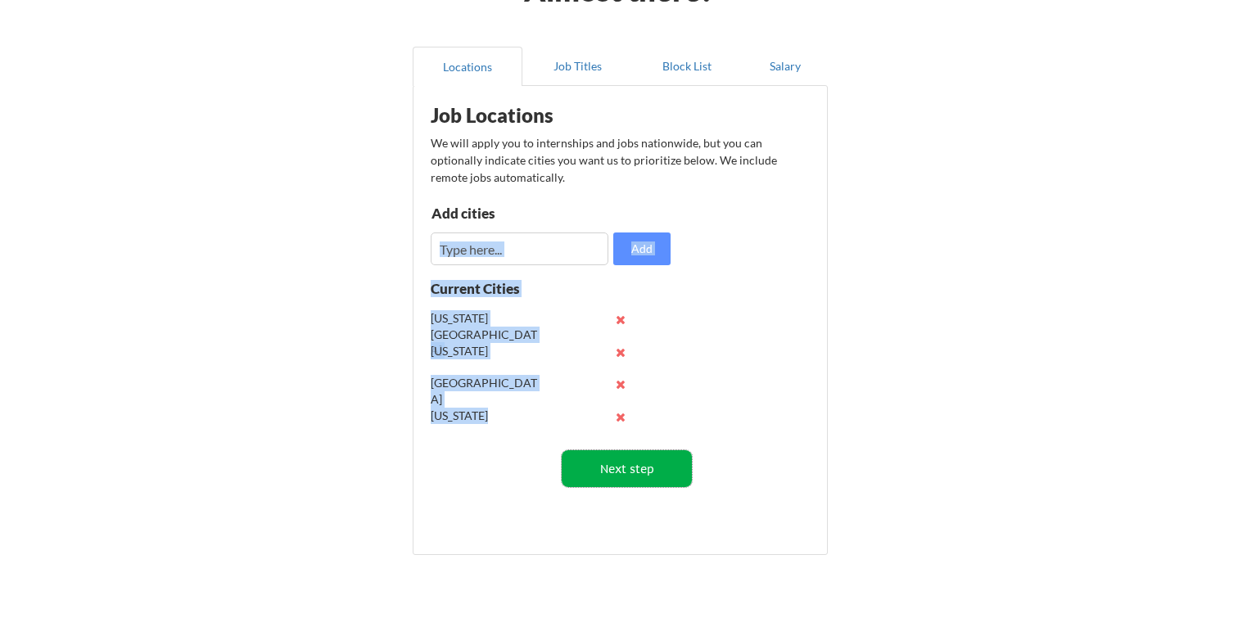
click at [619, 451] on button "Next step" at bounding box center [627, 468] width 130 height 37
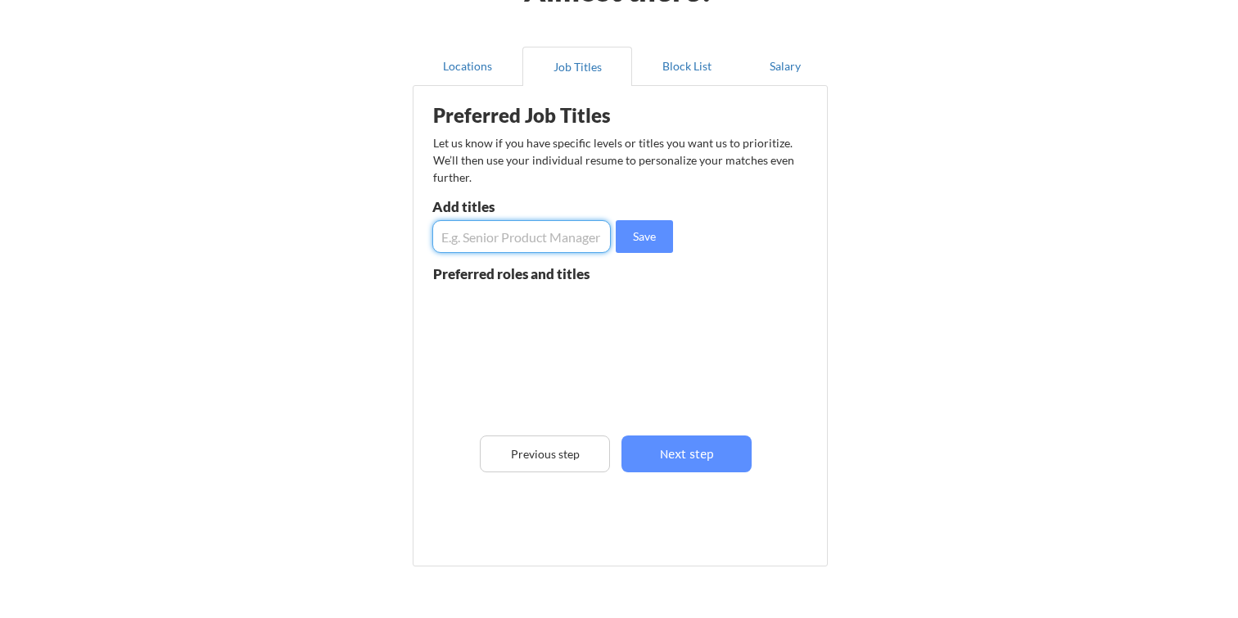
click at [555, 248] on input "input" at bounding box center [521, 236] width 178 height 33
click at [660, 440] on button "Next step" at bounding box center [686, 453] width 130 height 37
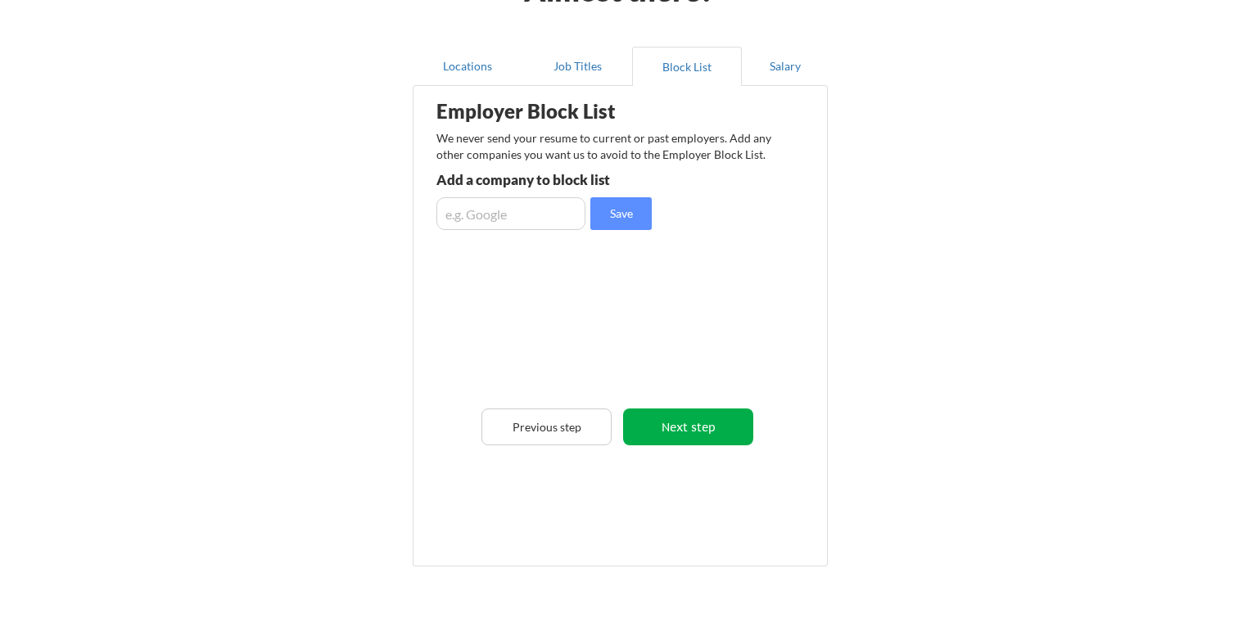
click at [655, 417] on button "Next step" at bounding box center [688, 426] width 130 height 37
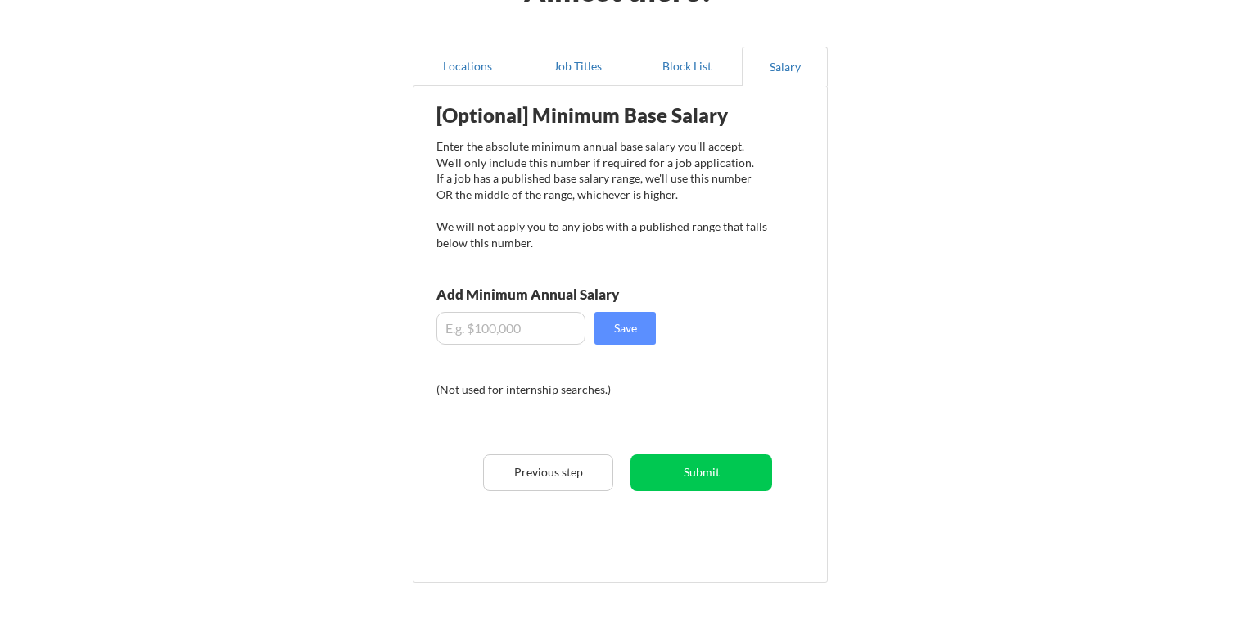
click at [552, 333] on input "input" at bounding box center [510, 328] width 149 height 33
type input "$130,000"
click at [632, 336] on button "Save" at bounding box center [624, 328] width 61 height 33
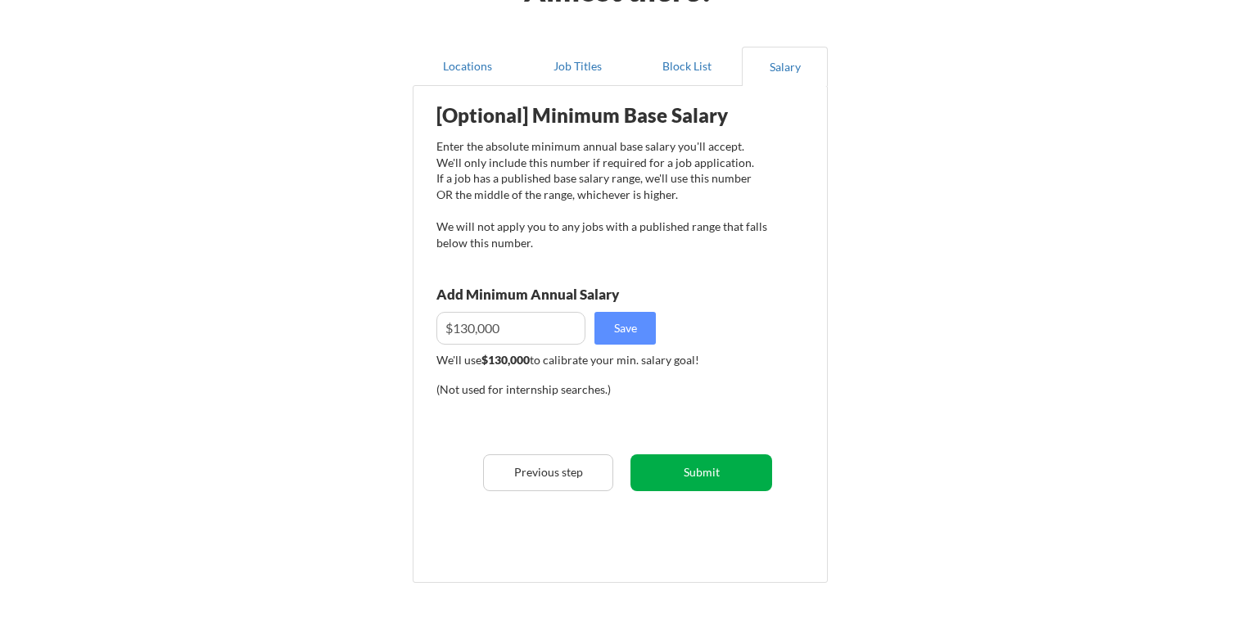
click at [692, 460] on button "Submit" at bounding box center [701, 472] width 142 height 37
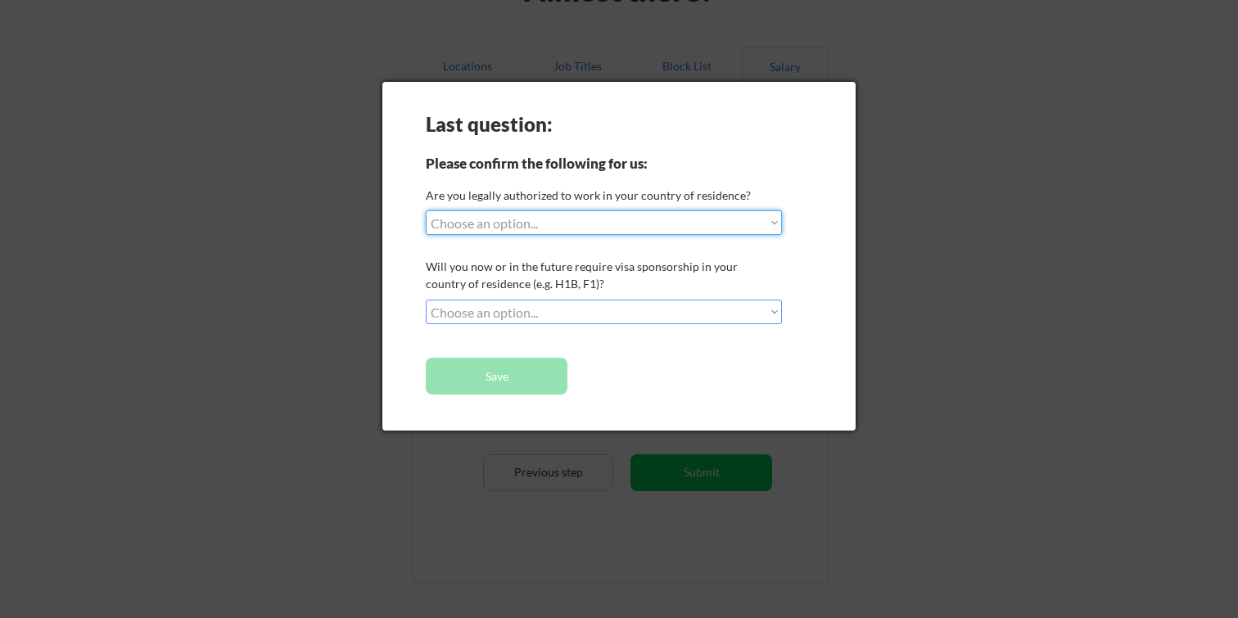
click at [643, 223] on select "Choose an option... Yes, I am a [DEMOGRAPHIC_DATA] Citizen Yes, I am a [DEMOGRA…" at bounding box center [604, 222] width 356 height 25
select select ""yes__i_am_here_on_a_visa__h1b__opt__etc__""
click at [426, 210] on select "Choose an option... Yes, I am a [DEMOGRAPHIC_DATA] Citizen Yes, I am a [DEMOGRA…" at bounding box center [604, 222] width 356 height 25
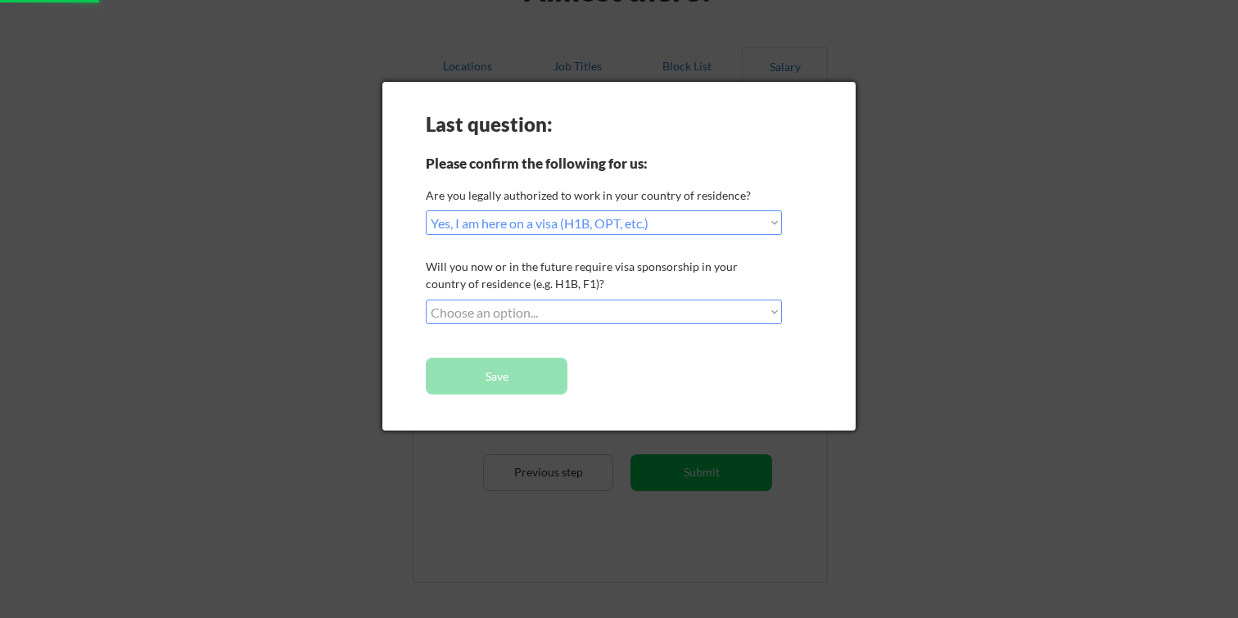
click at [616, 313] on select "Choose an option... No, I will not need sponsorship Yes, I will need sponsorship" at bounding box center [604, 312] width 356 height 25
select select ""yes__i_will_need_sponsorship""
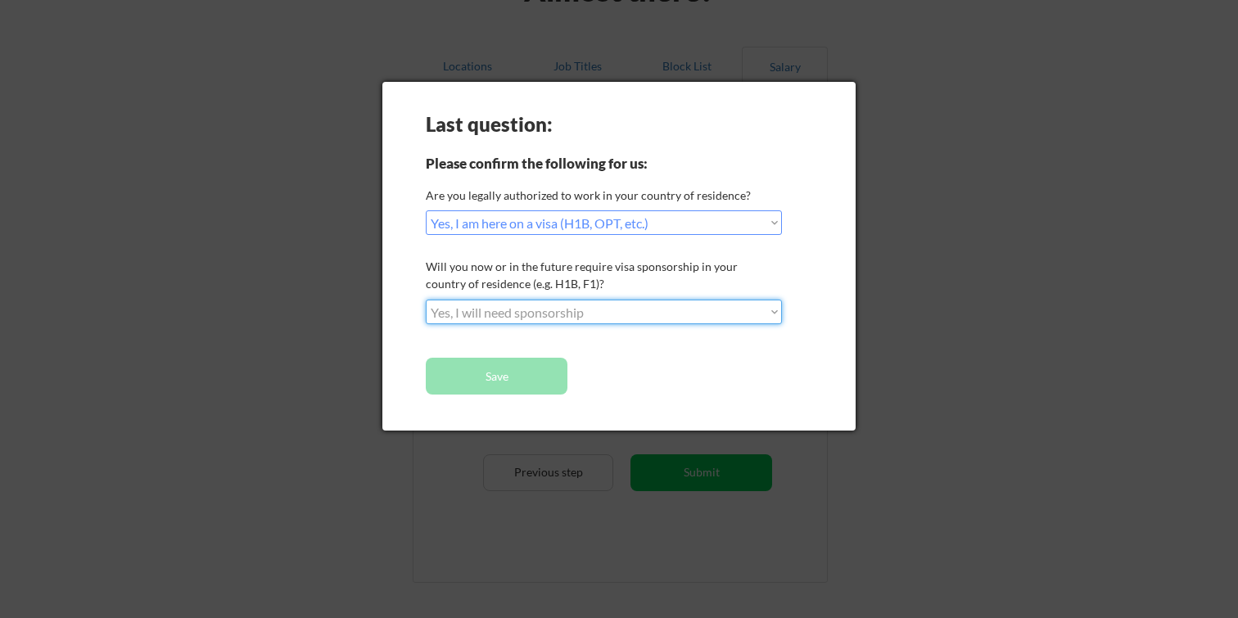
click at [426, 300] on select "Choose an option... No, I will not need sponsorship Yes, I will need sponsorship" at bounding box center [604, 312] width 356 height 25
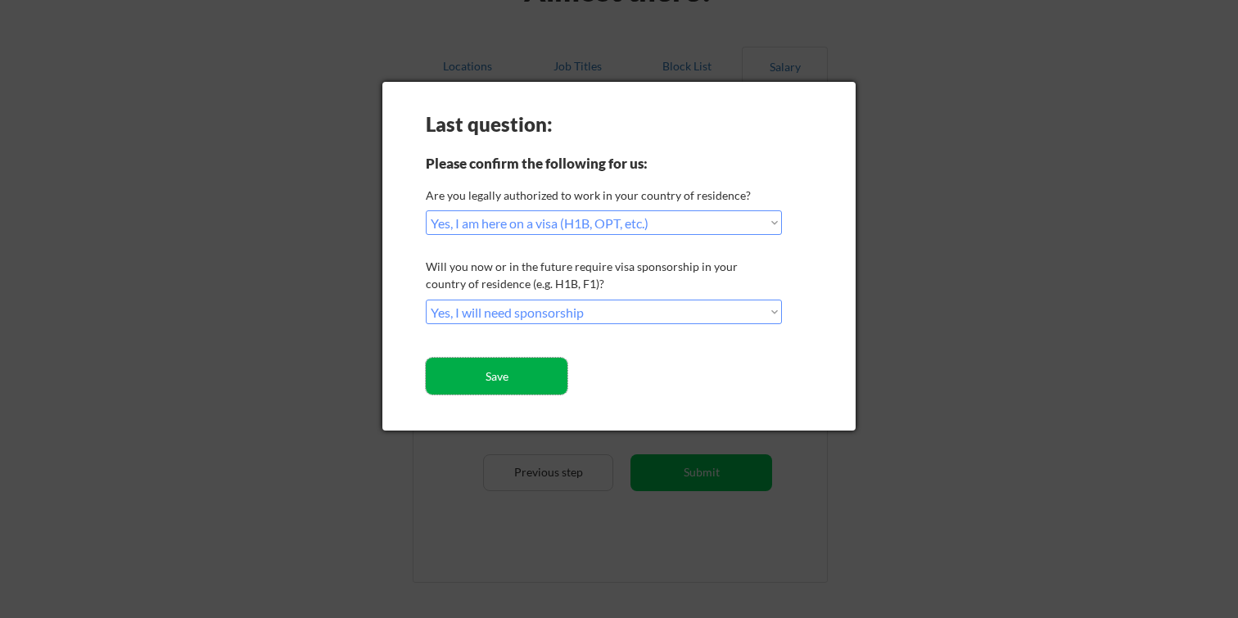
click at [541, 370] on button "Save" at bounding box center [497, 376] width 142 height 37
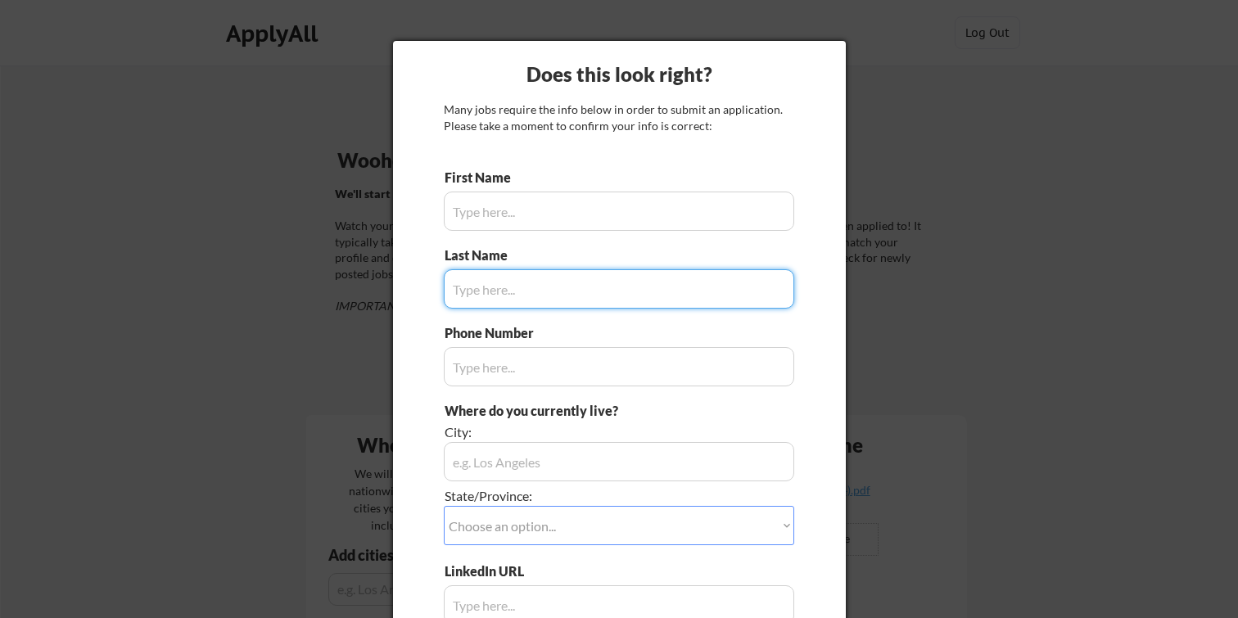
type input "[PERSON_NAME]"
type input "[PHONE_NUMBER]"
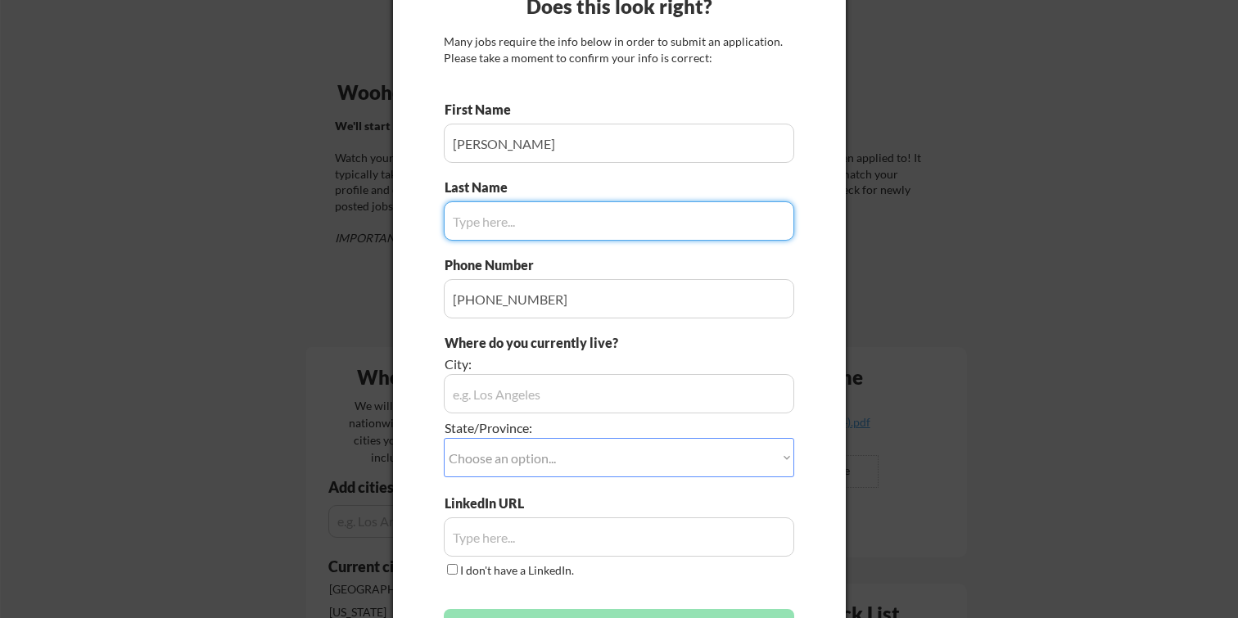
scroll to position [92, 0]
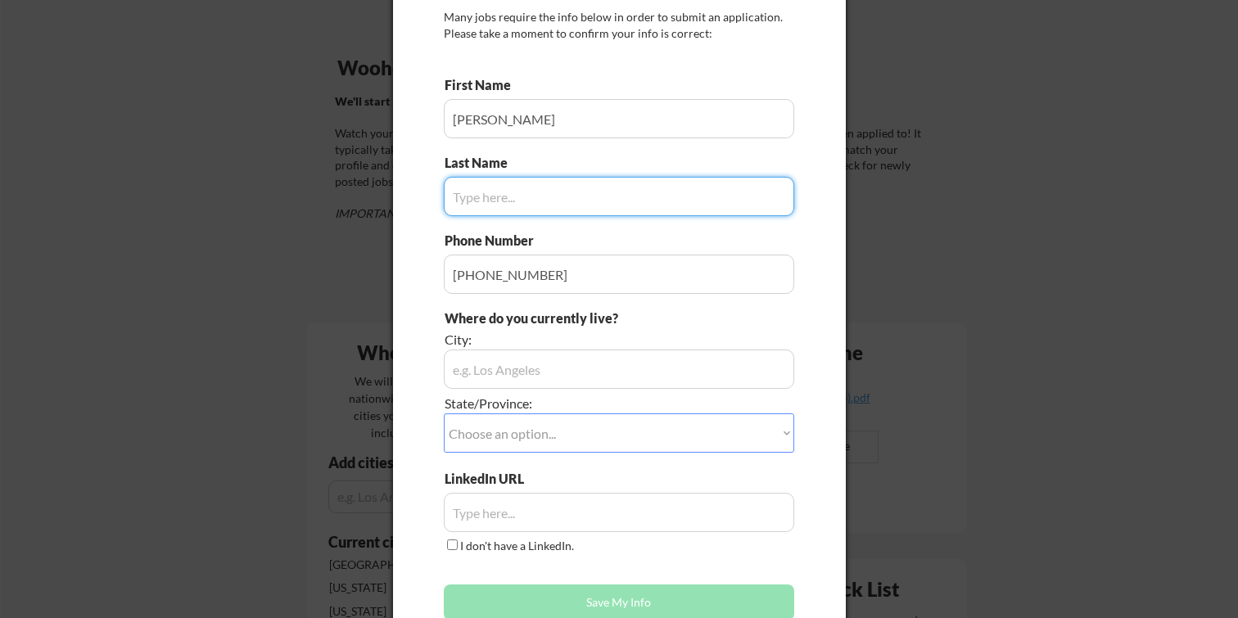
click at [569, 194] on input "input" at bounding box center [619, 196] width 350 height 39
type input "Narayanasamy"
click at [556, 346] on div "City:" at bounding box center [573, 340] width 258 height 18
click at [562, 366] on input "input" at bounding box center [619, 369] width 350 height 39
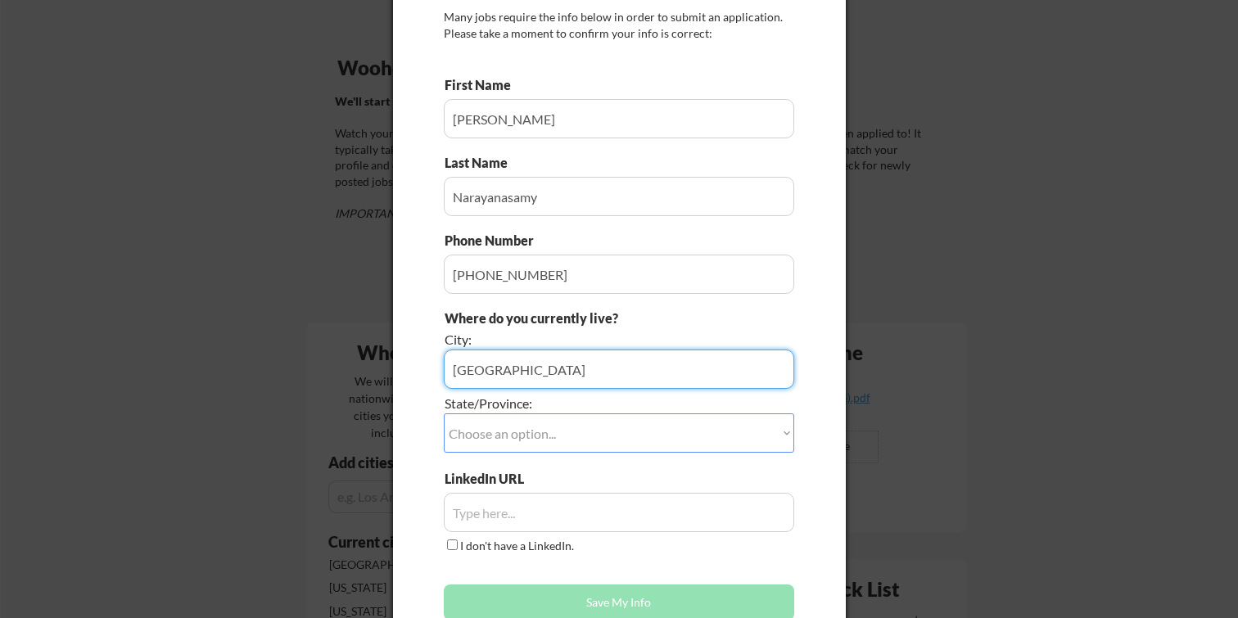
type input "[GEOGRAPHIC_DATA]"
click at [553, 432] on select "Choose an option... Other/Not Applicable [US_STATE] [US_STATE] [GEOGRAPHIC_DATA…" at bounding box center [619, 432] width 350 height 39
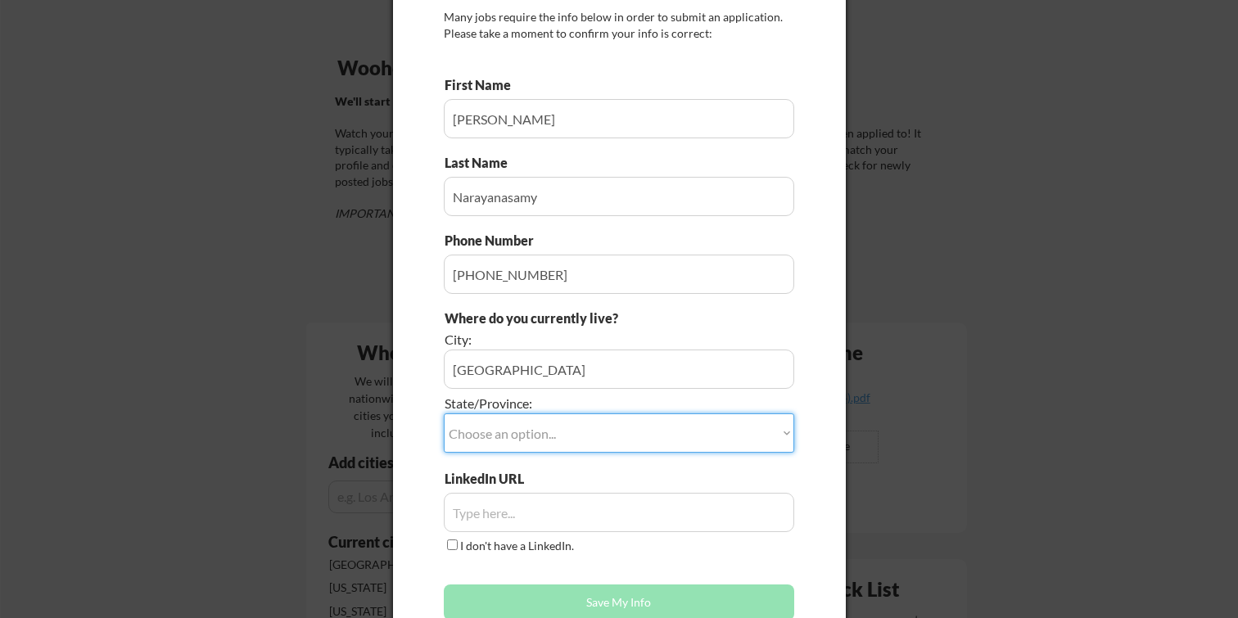
select select ""[US_STATE]""
click at [444, 413] on select "Choose an option... Other/Not Applicable [US_STATE] [US_STATE] [GEOGRAPHIC_DATA…" at bounding box center [619, 432] width 350 height 39
click at [530, 499] on input "input" at bounding box center [619, 512] width 350 height 39
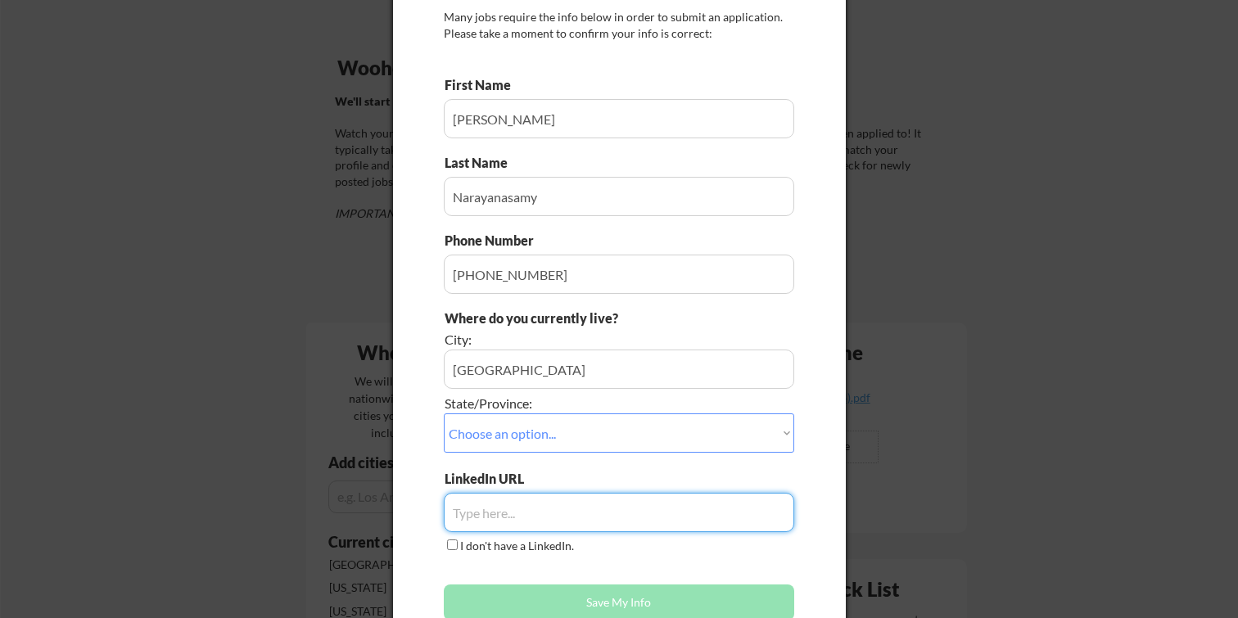
paste input "[URL][DOMAIN_NAME]"
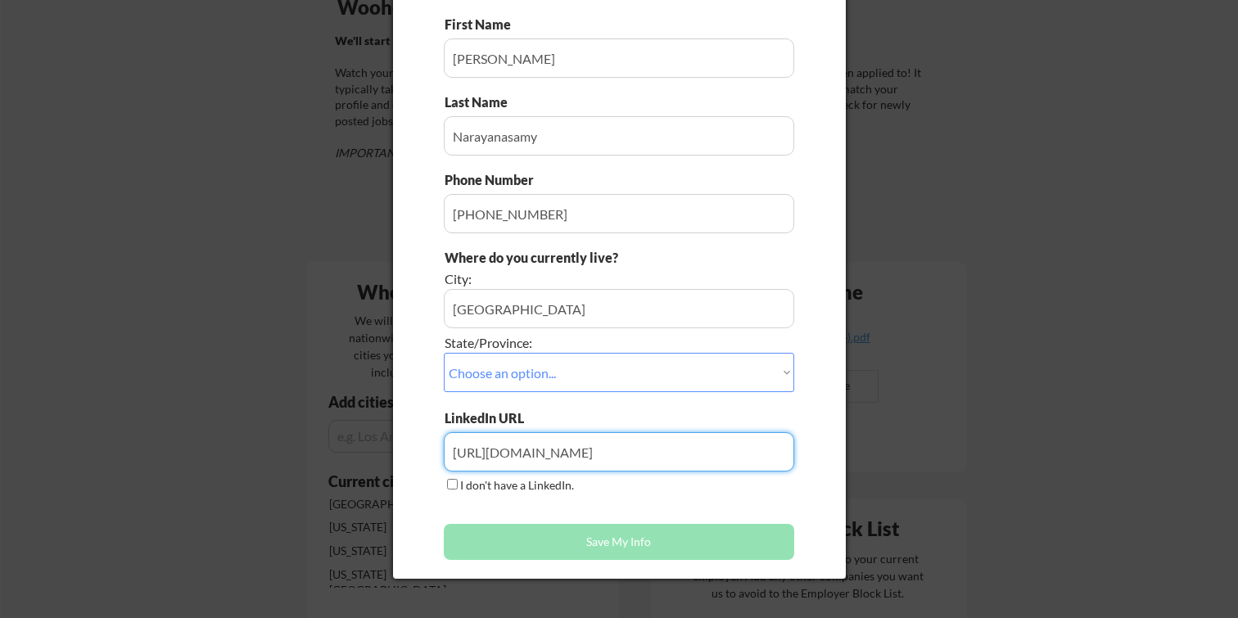
scroll to position [176, 0]
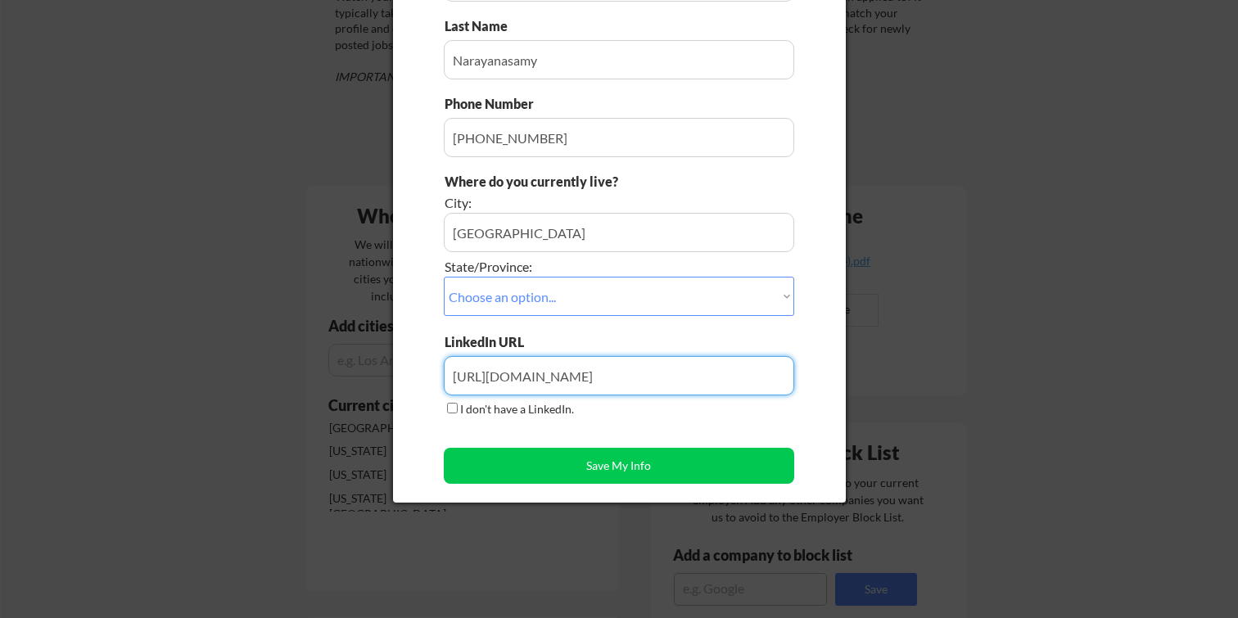
type input "[URL][DOMAIN_NAME]"
click at [622, 468] on button "Save My Info" at bounding box center [619, 466] width 350 height 36
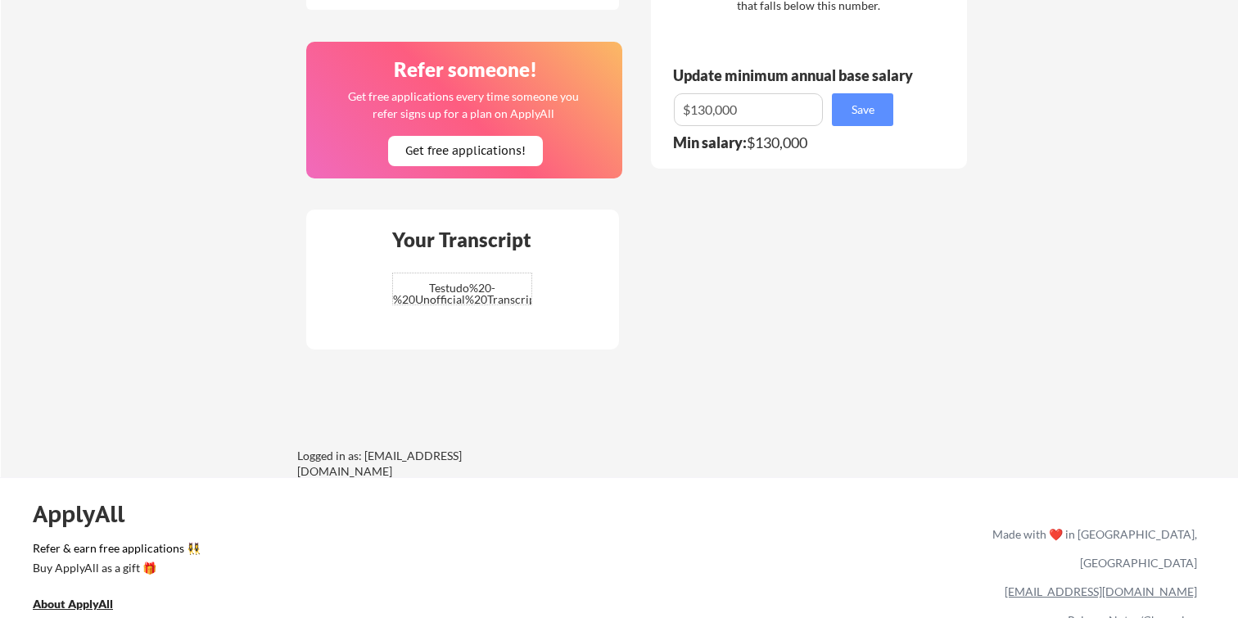
scroll to position [1062, 0]
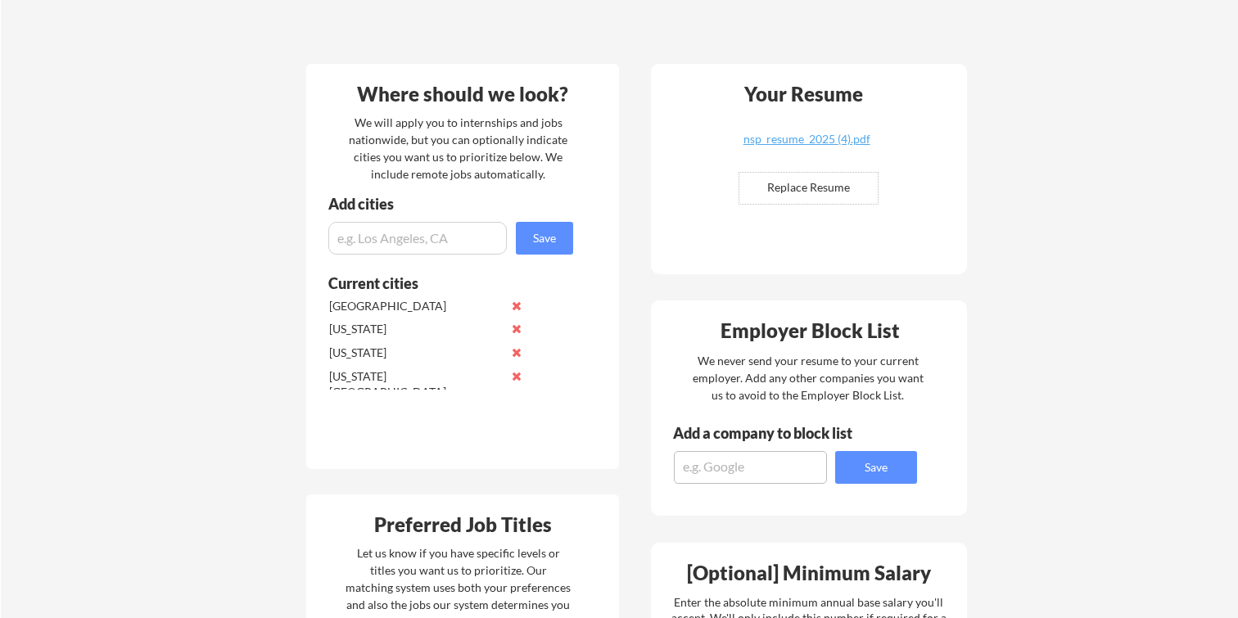
scroll to position [362, 0]
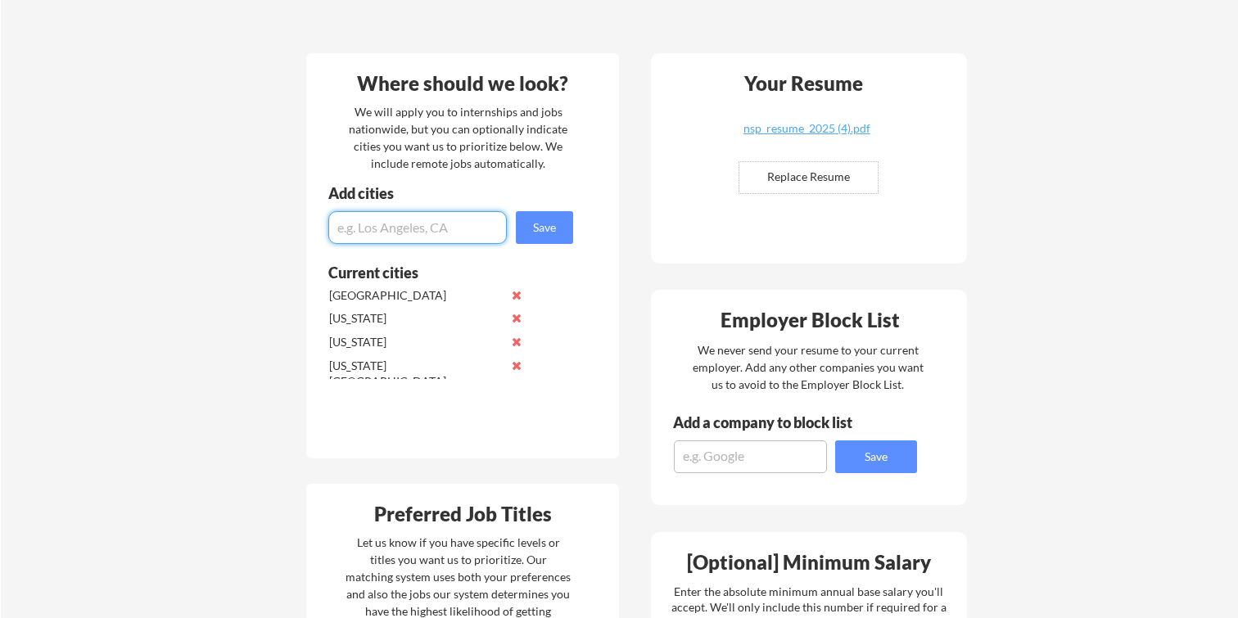
click at [390, 219] on input "input" at bounding box center [417, 227] width 178 height 33
type input "[GEOGRAPHIC_DATA][PERSON_NAME]"
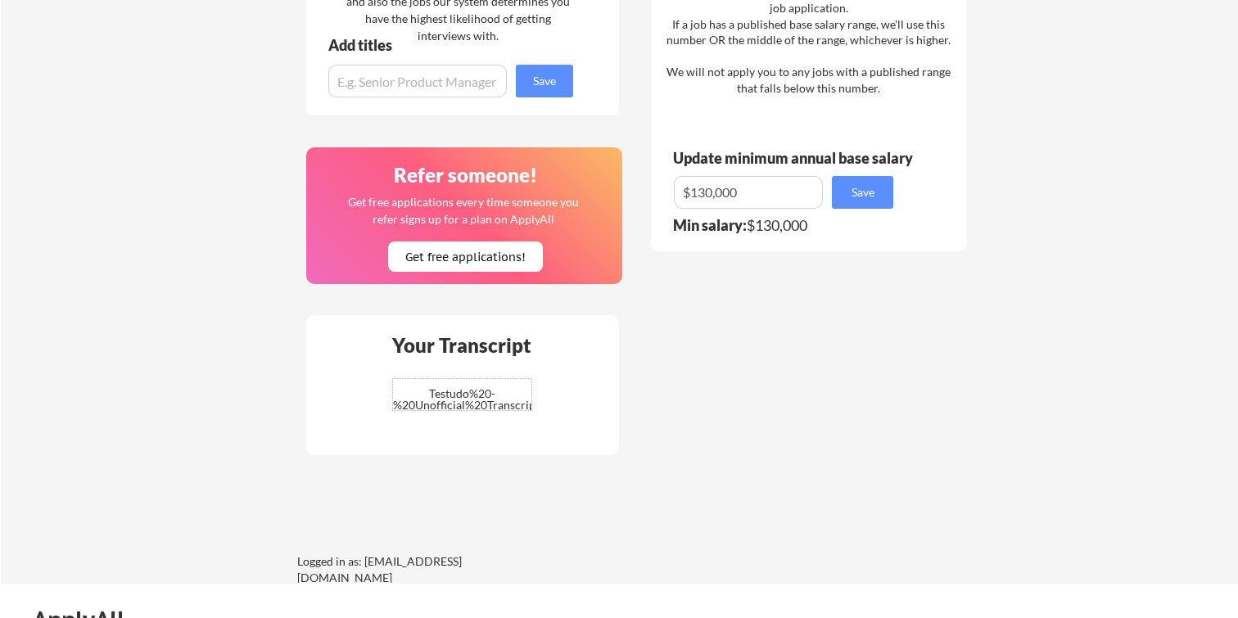
click at [508, 317] on div "Your Transcript Testudo%20-%20Unofficial%20Transcript.pdf ✅ Replaced!" at bounding box center [462, 385] width 313 height 140
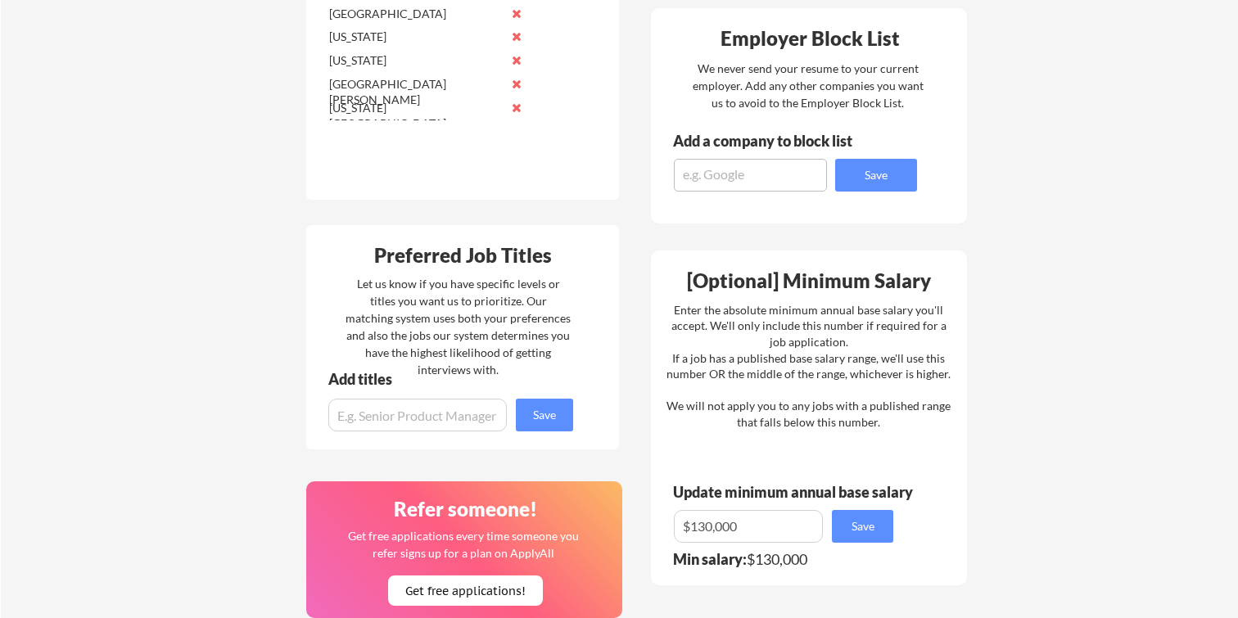
scroll to position [1204, 0]
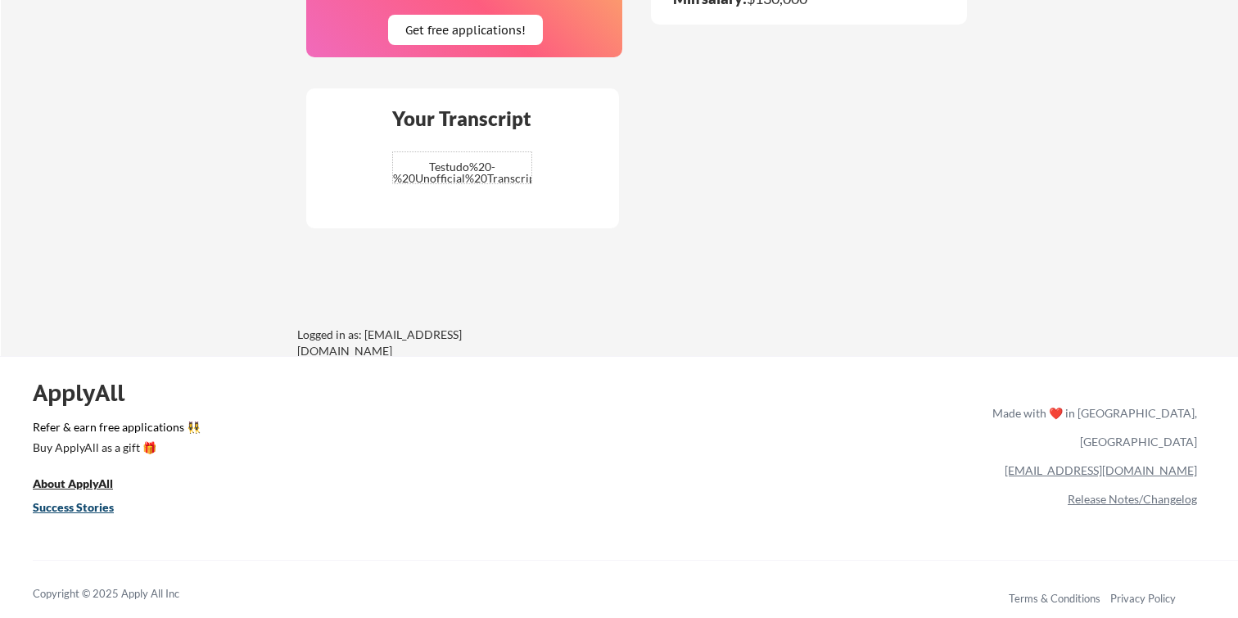
click at [63, 508] on u "Success Stories" at bounding box center [73, 507] width 81 height 14
